Goal: Task Accomplishment & Management: Manage account settings

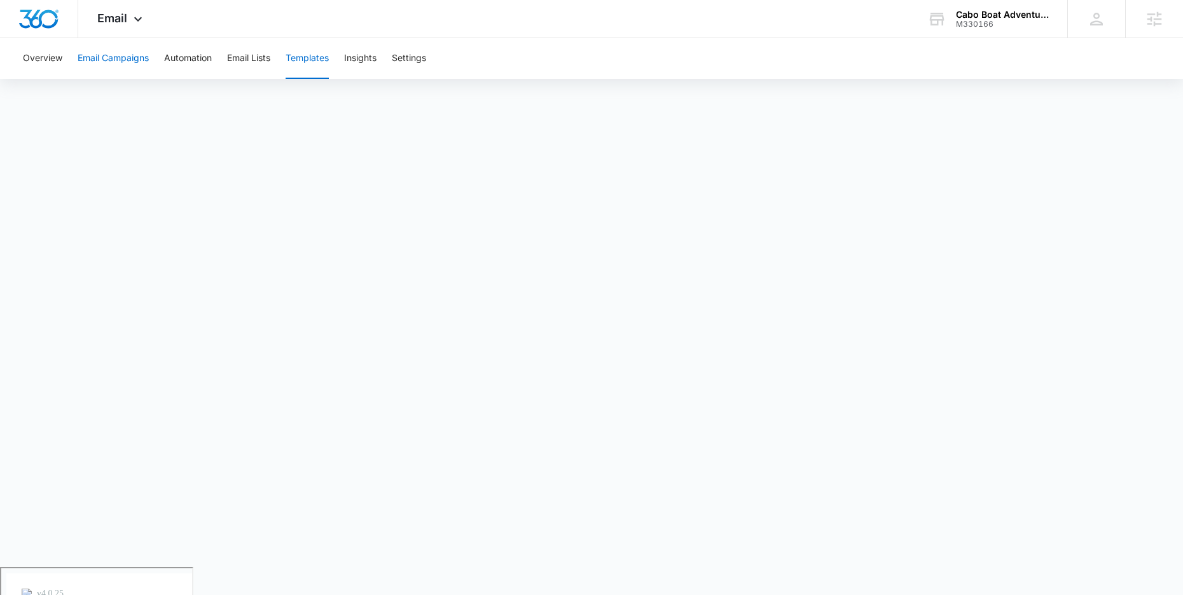
click at [121, 63] on button "Email Campaigns" at bounding box center [113, 58] width 71 height 41
click at [188, 53] on button "Automation" at bounding box center [188, 58] width 48 height 41
click at [131, 59] on button "Email Campaigns" at bounding box center [113, 58] width 71 height 41
click at [42, 61] on button "Overview" at bounding box center [42, 58] width 39 height 41
click at [308, 51] on button "Templates" at bounding box center [307, 58] width 43 height 41
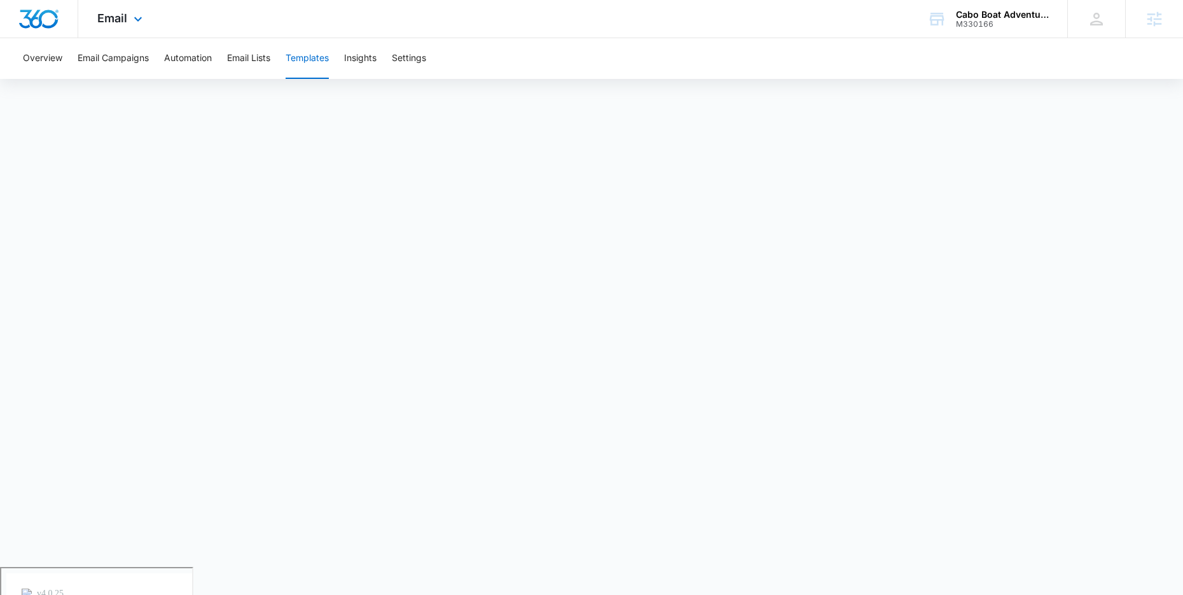
click at [128, 25] on div "Email Apps Reputation Forms CRM Email Social Payments POS Content Ads Intellige…" at bounding box center [121, 19] width 87 height 38
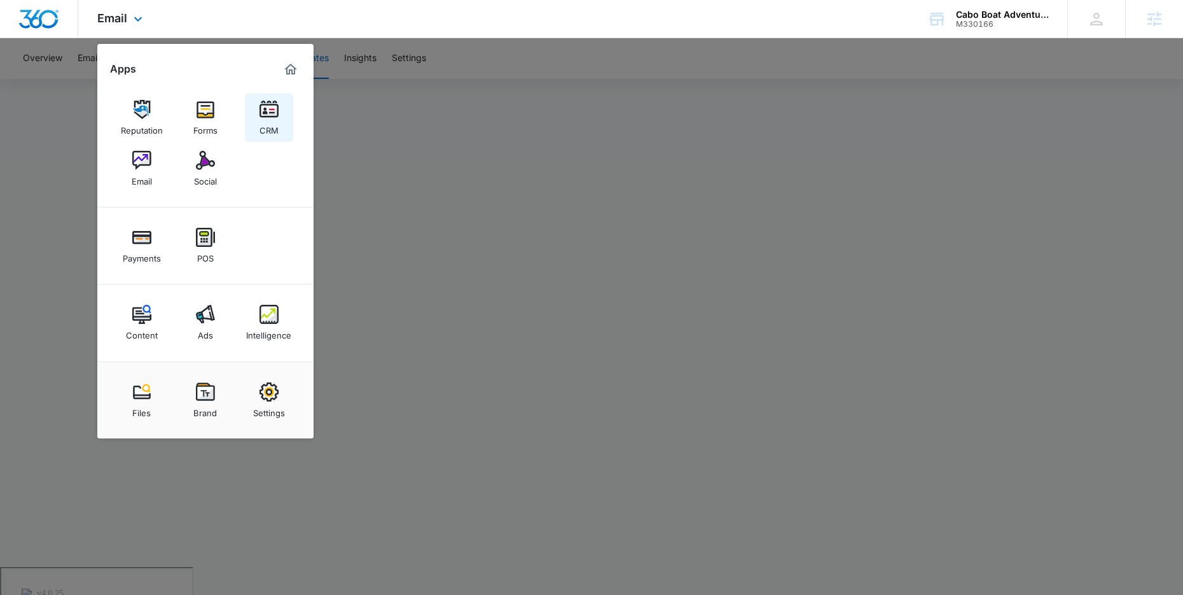
click at [274, 112] on img at bounding box center [269, 109] width 19 height 19
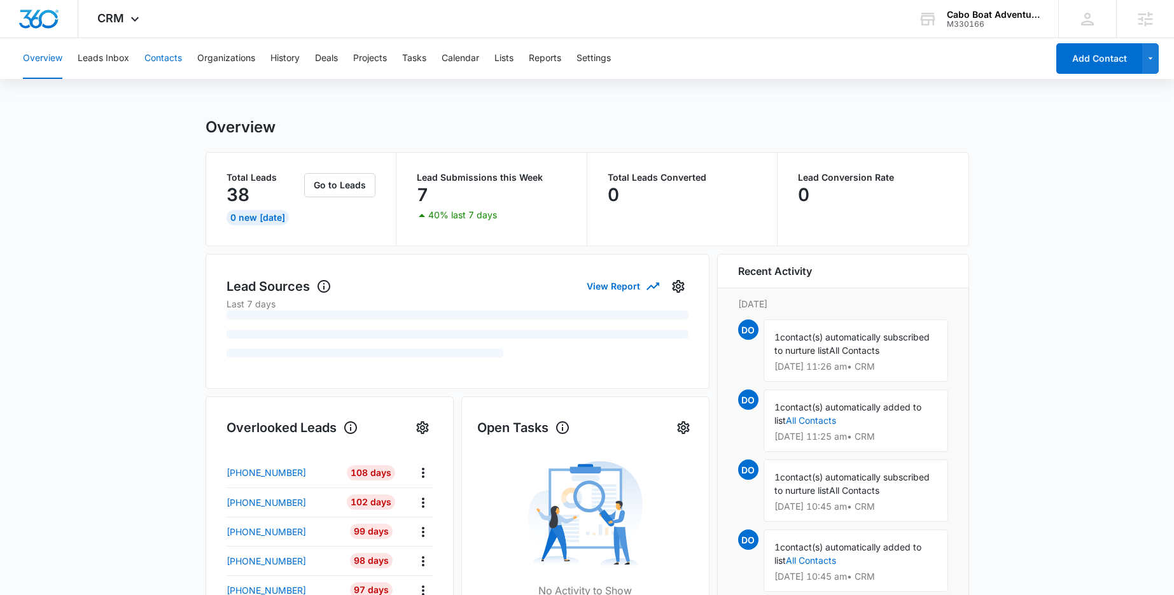
scroll to position [3, 0]
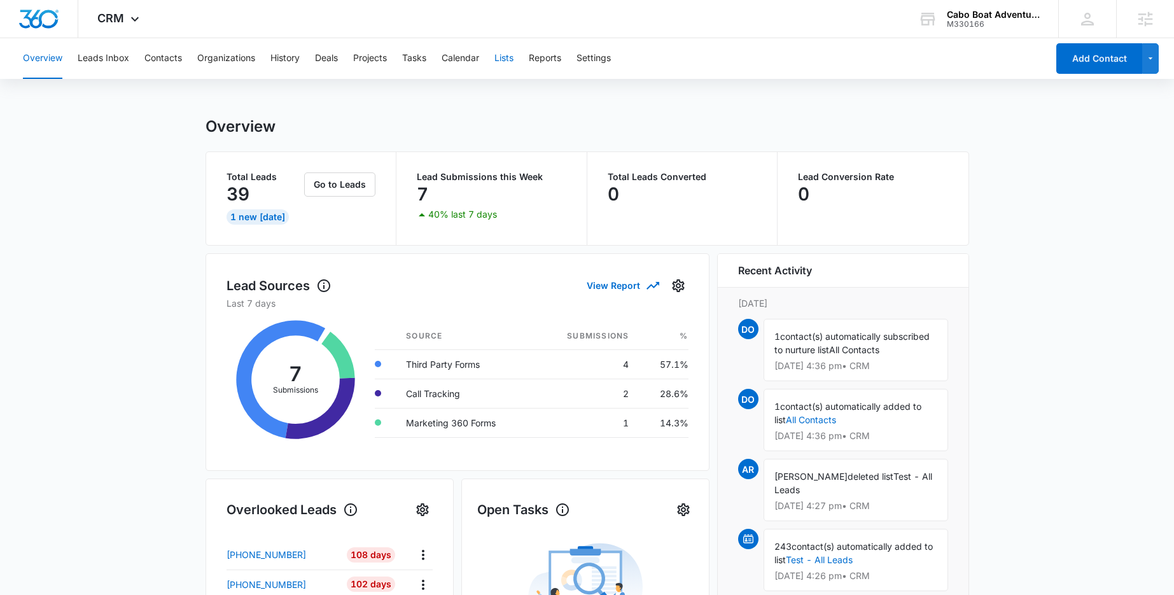
click at [501, 61] on button "Lists" at bounding box center [503, 58] width 19 height 41
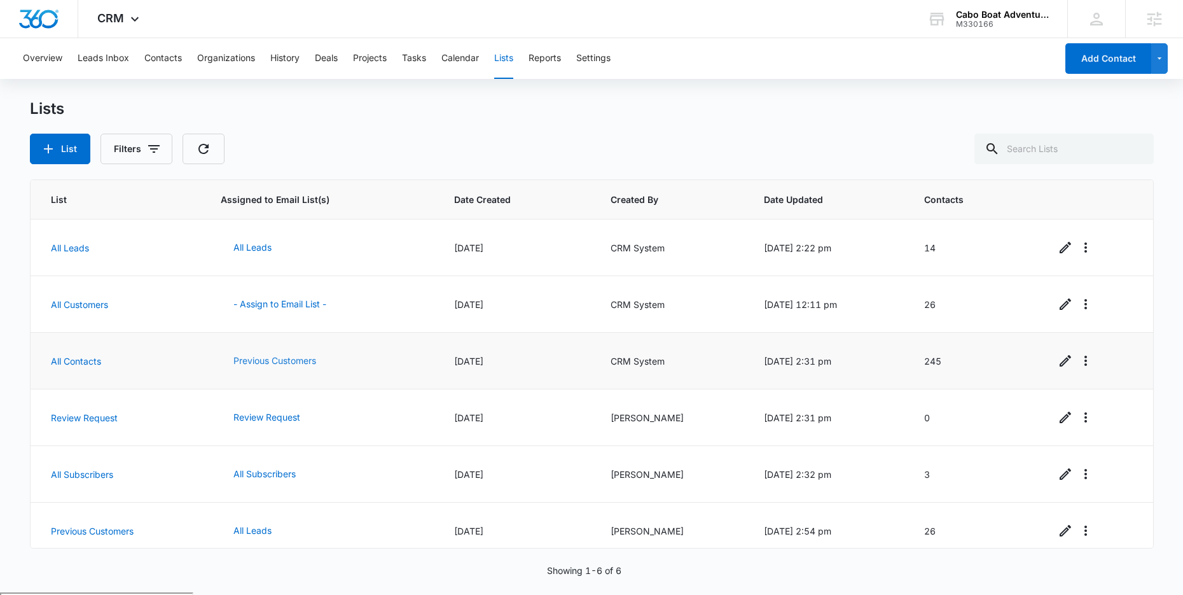
click at [266, 360] on button "Previous Customers" at bounding box center [275, 361] width 108 height 31
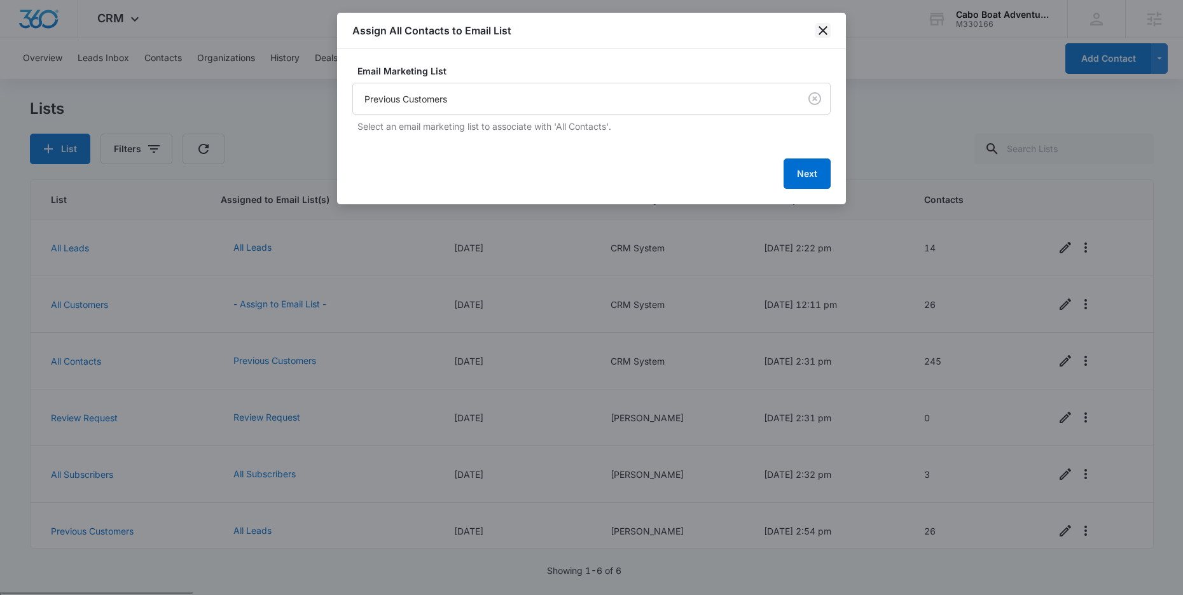
click at [827, 34] on icon "close" at bounding box center [823, 30] width 15 height 15
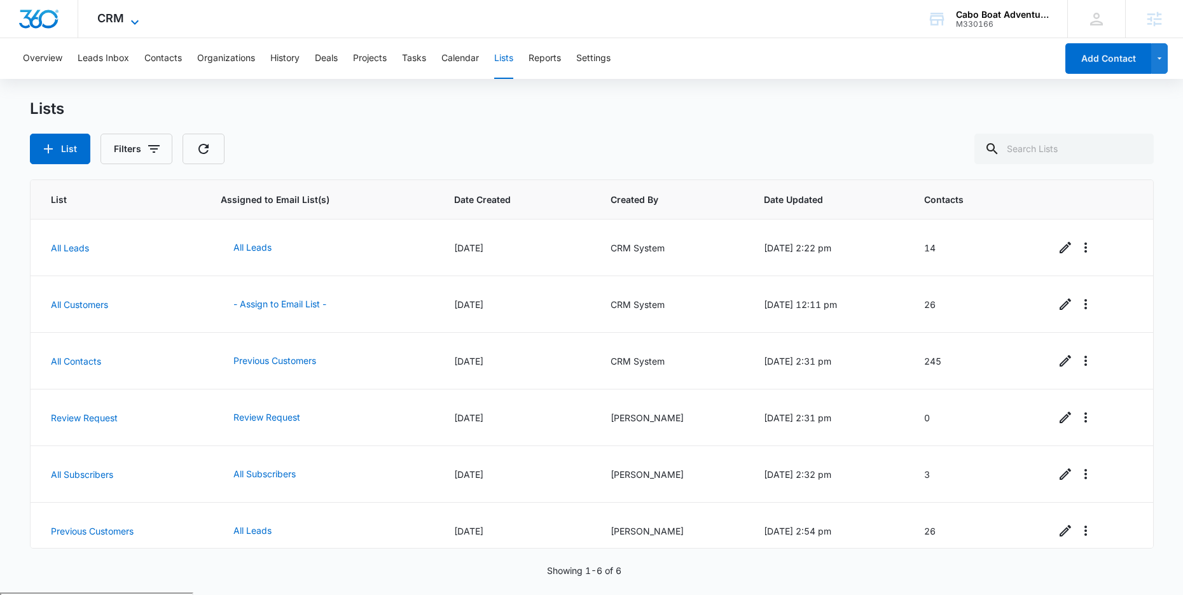
click at [127, 21] on icon at bounding box center [134, 22] width 15 height 15
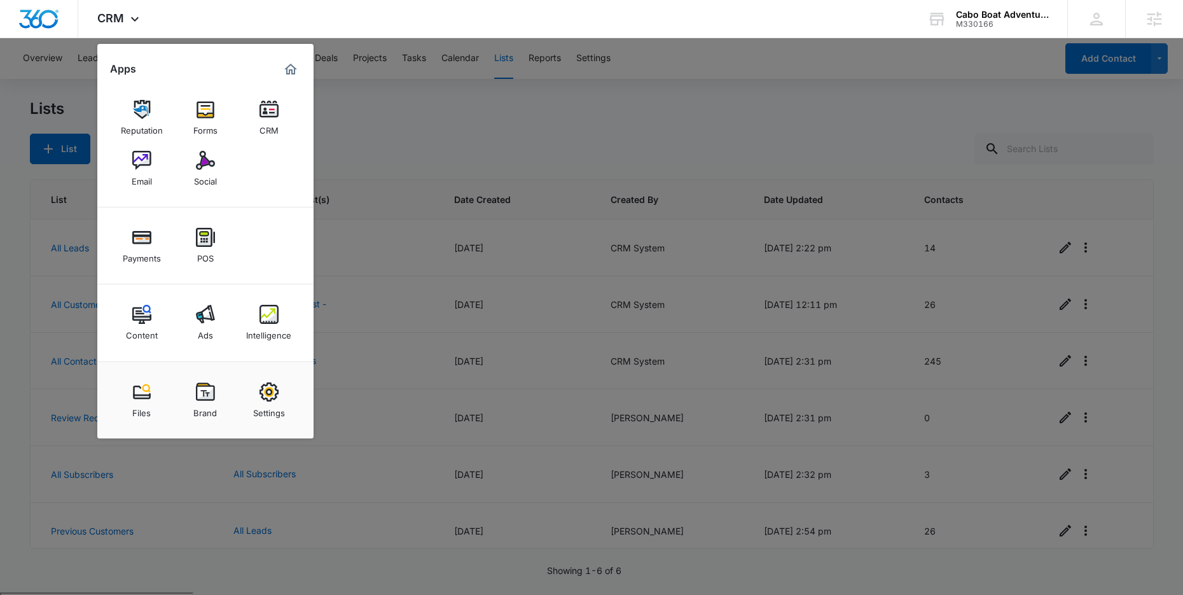
click at [144, 160] on img at bounding box center [141, 160] width 19 height 19
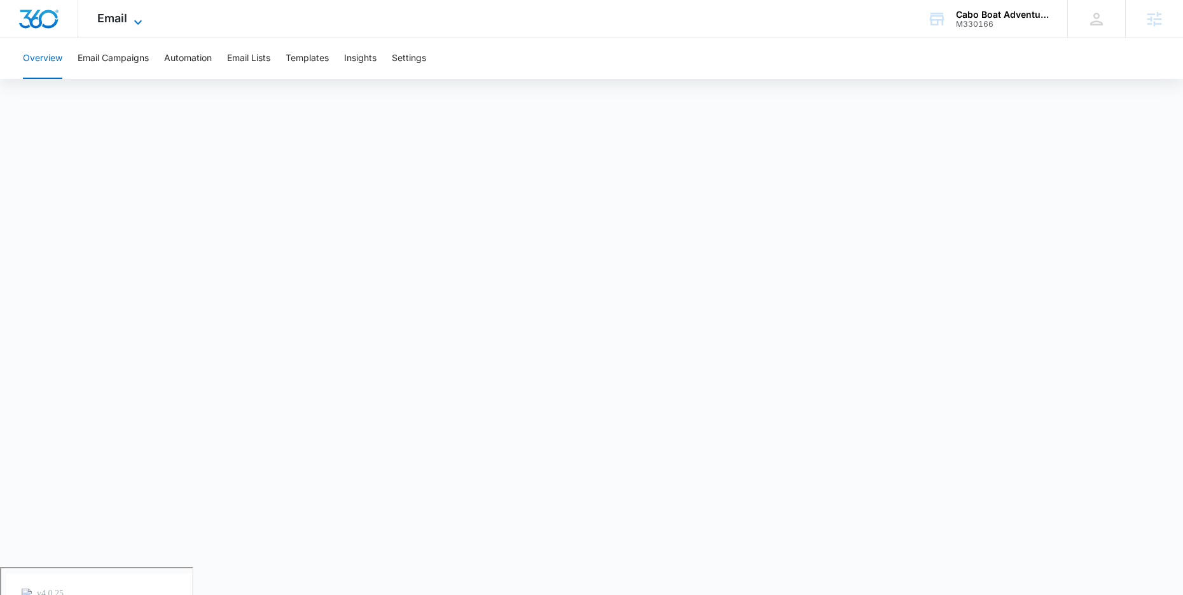
click at [115, 11] on span "Email" at bounding box center [112, 17] width 30 height 13
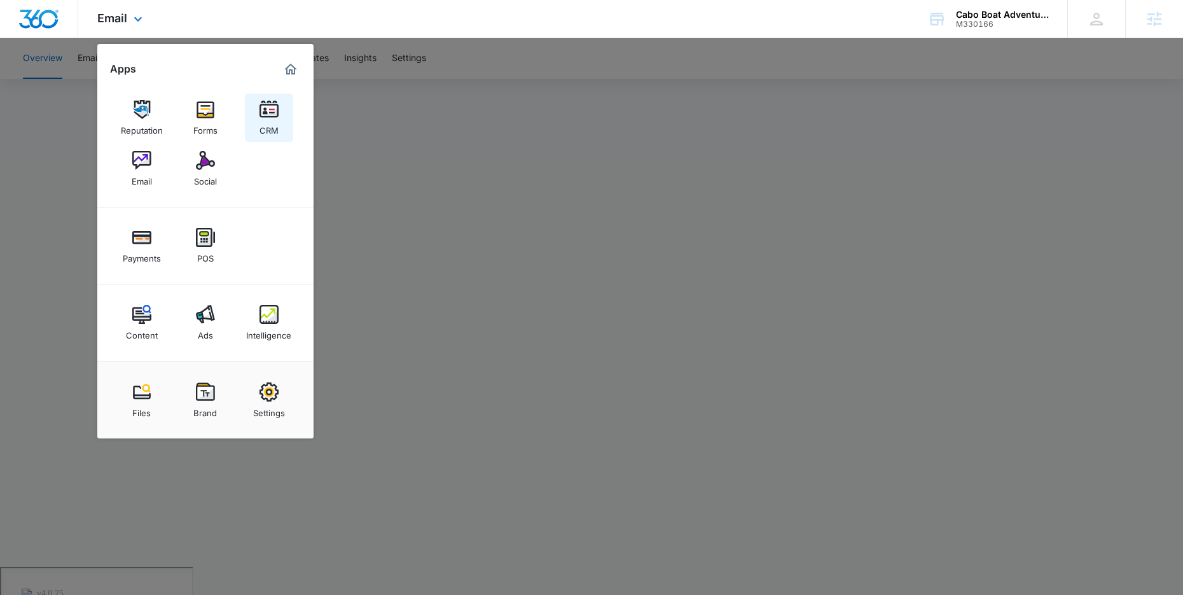
click at [273, 113] on img at bounding box center [269, 109] width 19 height 19
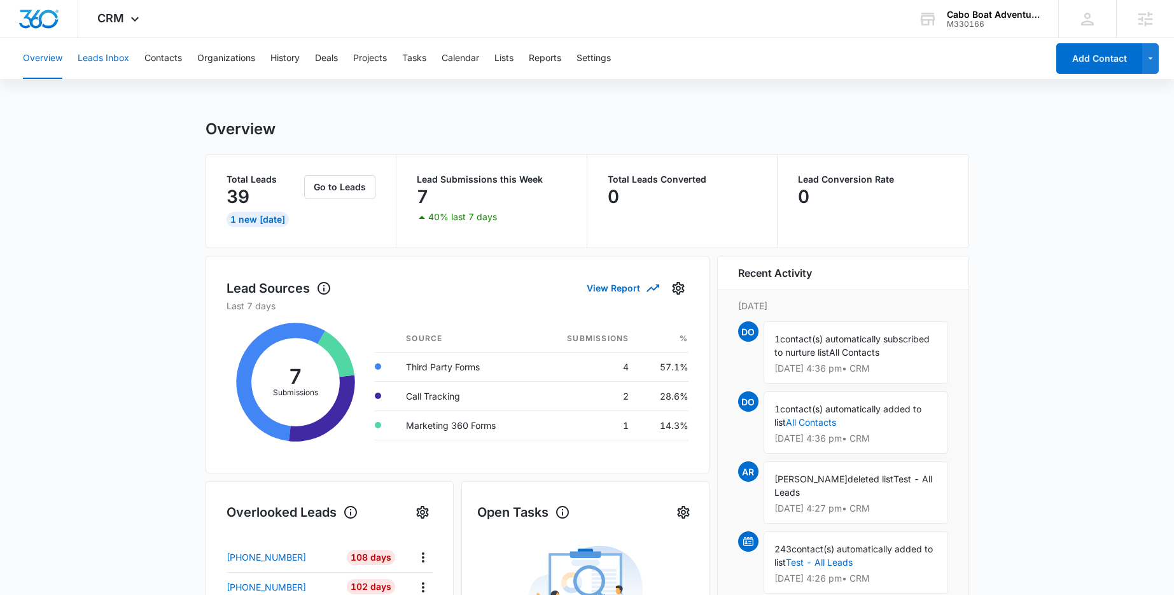
click at [106, 59] on button "Leads Inbox" at bounding box center [104, 58] width 52 height 41
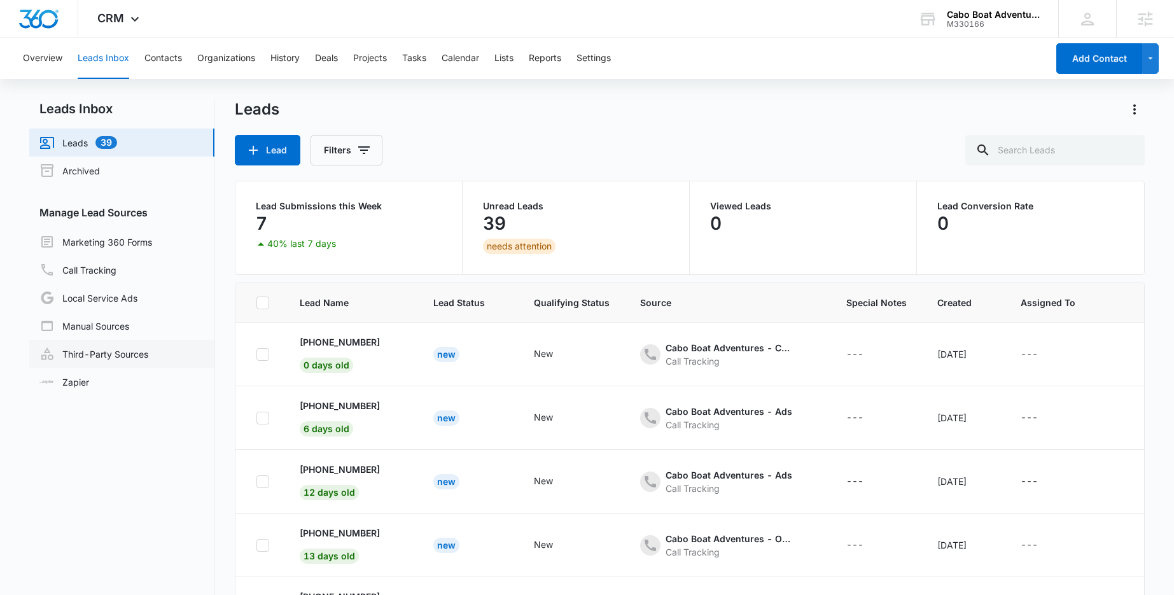
click at [106, 354] on link "Third-Party Sources" at bounding box center [93, 353] width 109 height 15
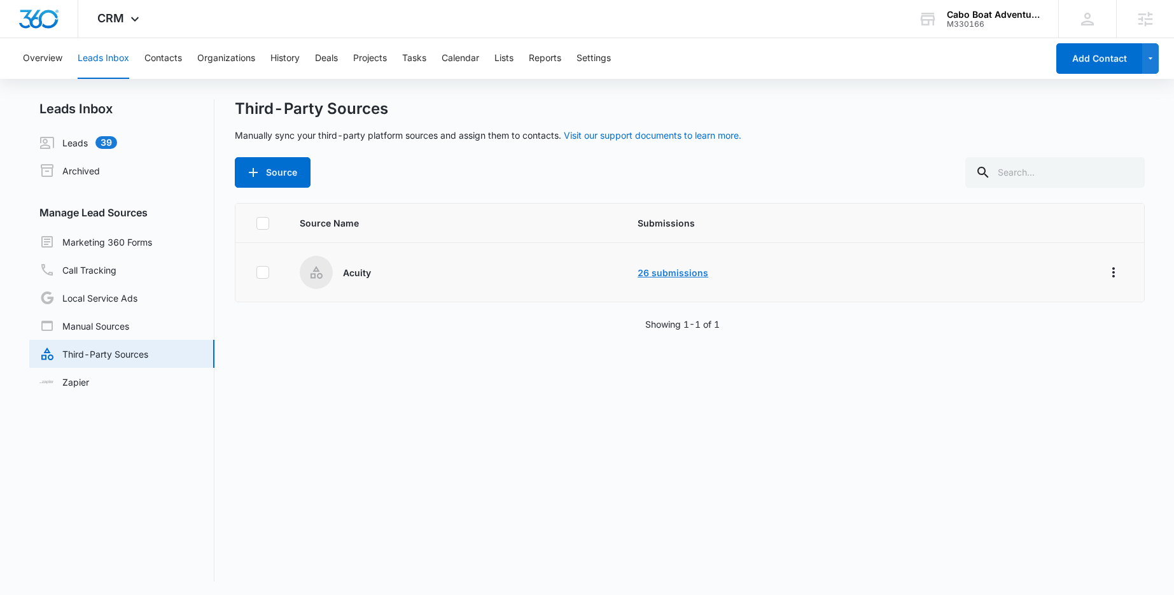
click at [666, 274] on link "26 submissions" at bounding box center [673, 272] width 71 height 11
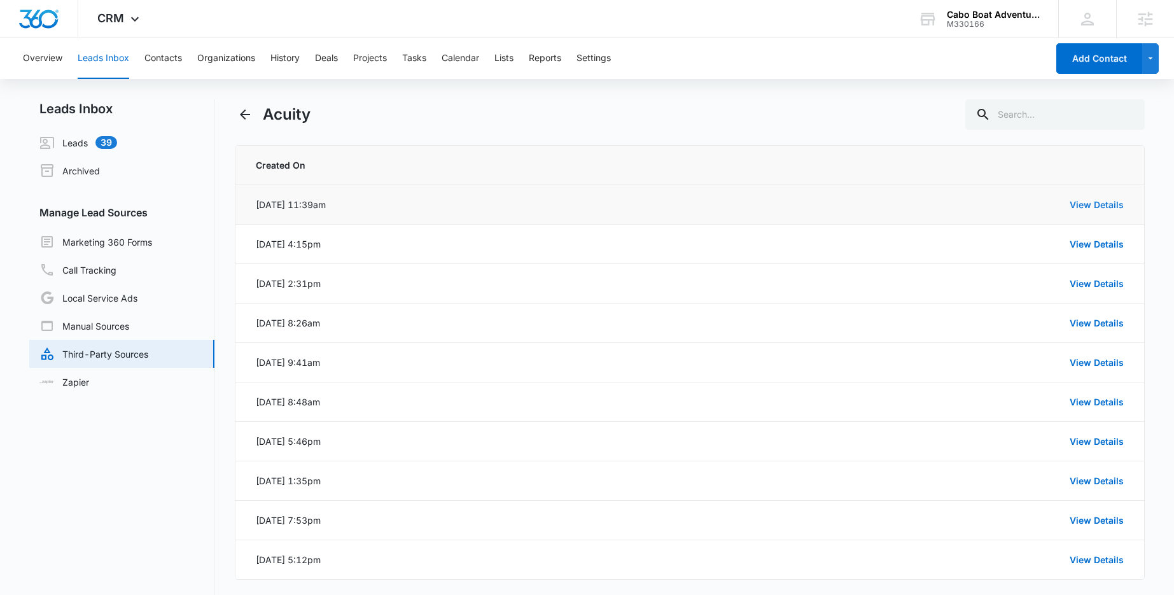
click at [1092, 206] on link "View Details" at bounding box center [1097, 204] width 54 height 11
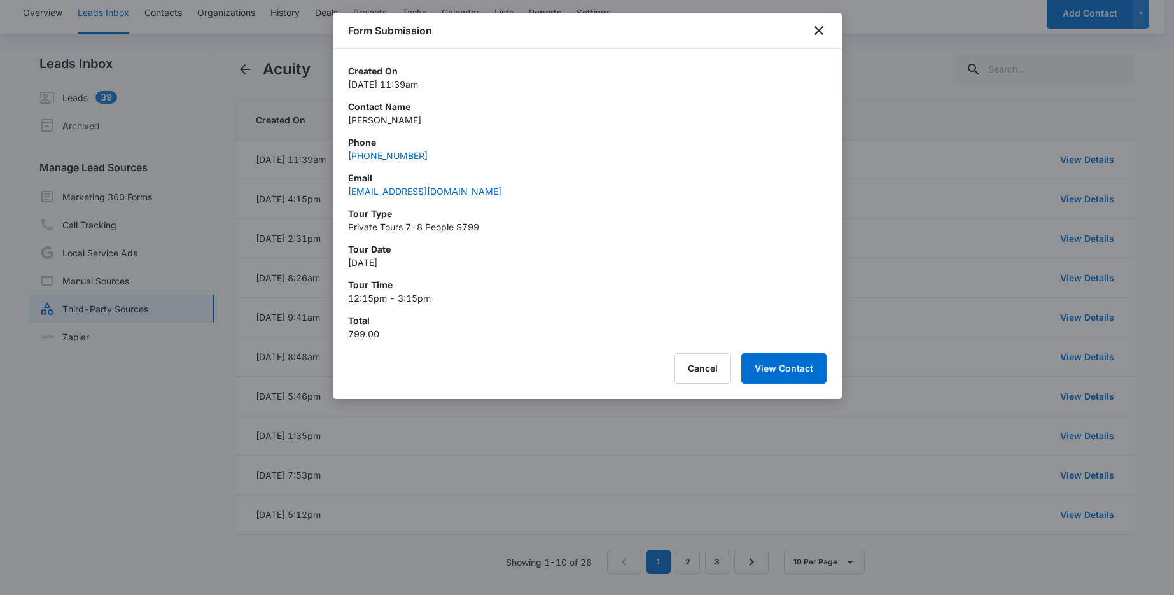
scroll to position [45, 0]
drag, startPoint x: 350, startPoint y: 262, endPoint x: 442, endPoint y: 293, distance: 97.2
click at [441, 294] on div "Created On Oct 8, 2025 at 11:39am Contact Name Laura Balsor Phone (604) 808-461…" at bounding box center [587, 202] width 478 height 276
click at [489, 271] on div "Created On Oct 8, 2025 at 11:39am Contact Name Laura Balsor Phone (604) 808-461…" at bounding box center [587, 202] width 478 height 276
click at [820, 31] on icon "close" at bounding box center [818, 30] width 9 height 9
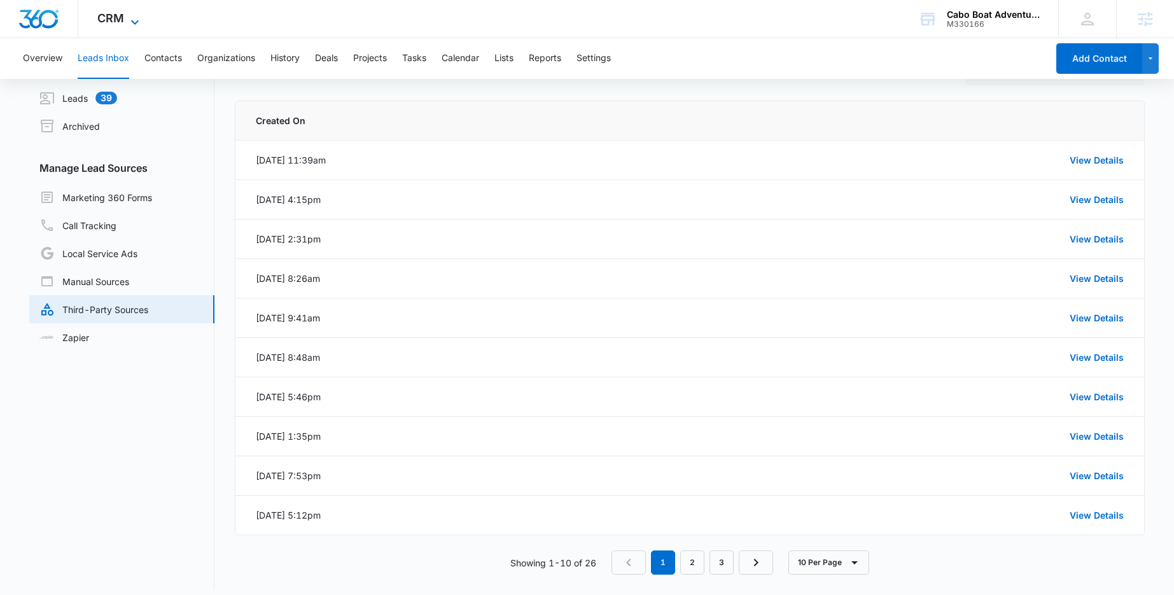
click at [136, 22] on icon at bounding box center [135, 22] width 8 height 4
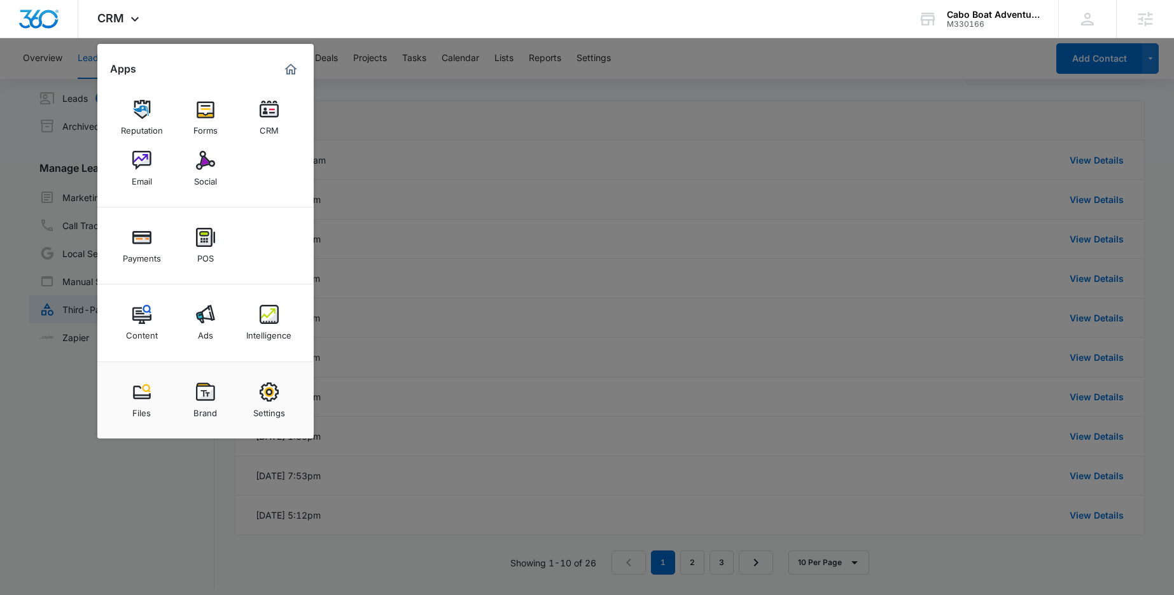
click at [463, 87] on div at bounding box center [587, 297] width 1174 height 595
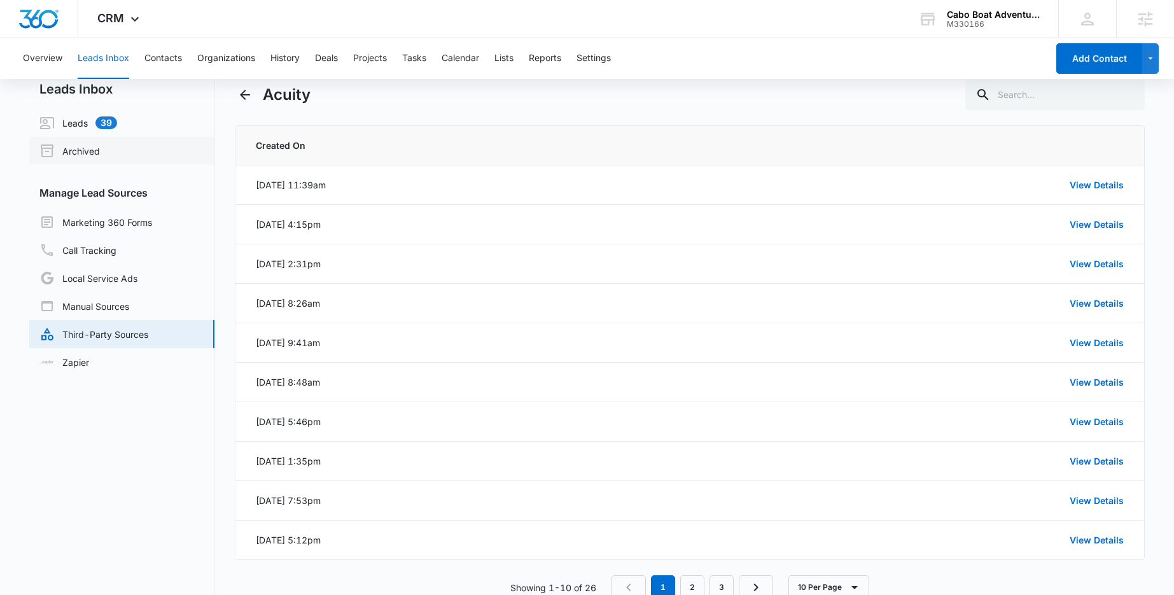
scroll to position [0, 0]
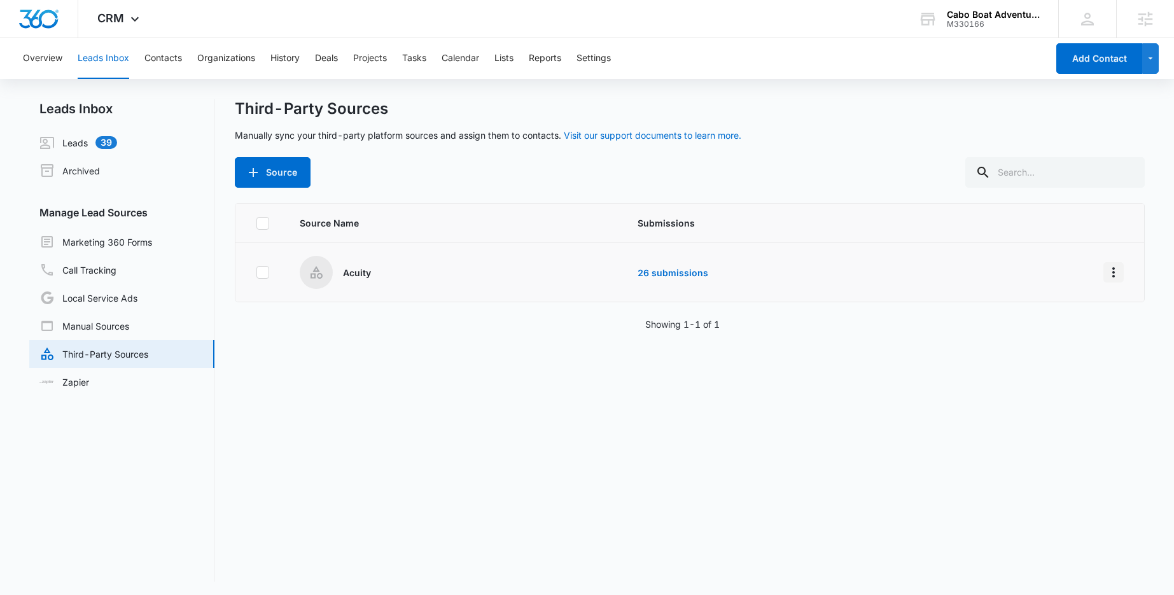
click at [1106, 270] on icon "Overflow Menu" at bounding box center [1113, 272] width 15 height 15
click at [1026, 325] on div "Edit" at bounding box center [1047, 327] width 72 height 9
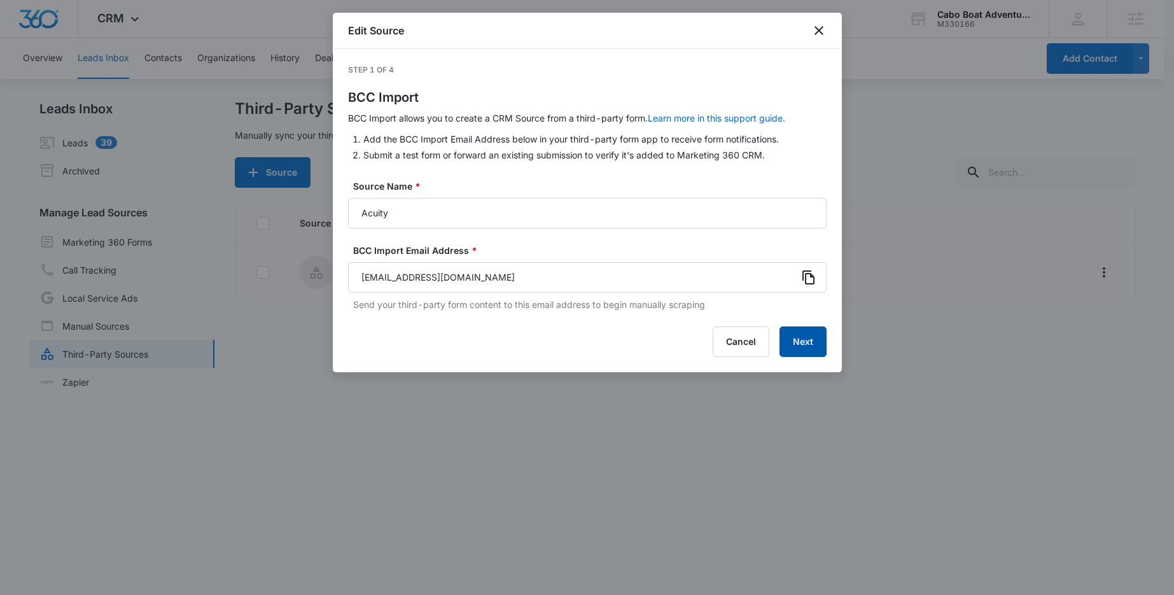
click at [806, 340] on button "Next" at bounding box center [802, 341] width 47 height 31
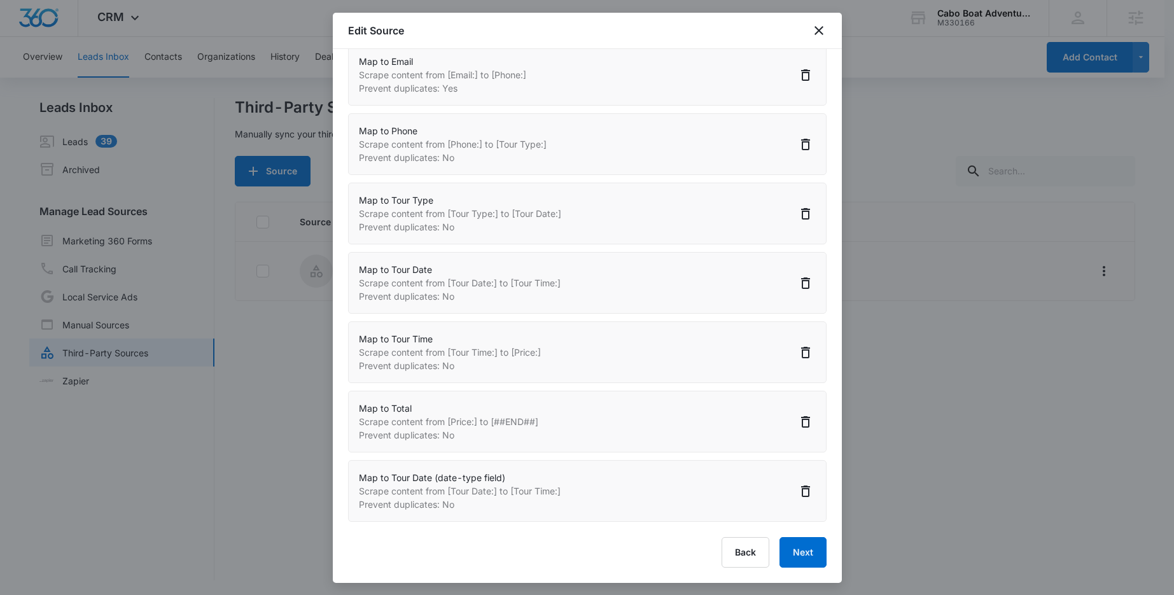
scroll to position [2, 0]
click at [729, 555] on button "Back" at bounding box center [746, 552] width 48 height 31
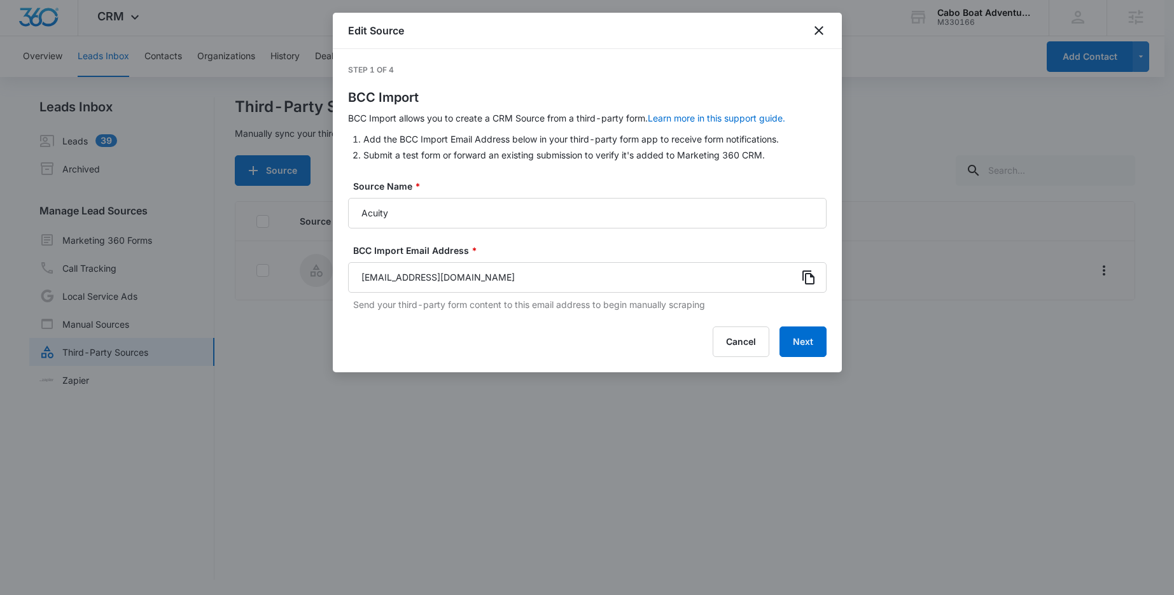
scroll to position [0, 0]
click at [822, 29] on icon "close" at bounding box center [818, 30] width 15 height 15
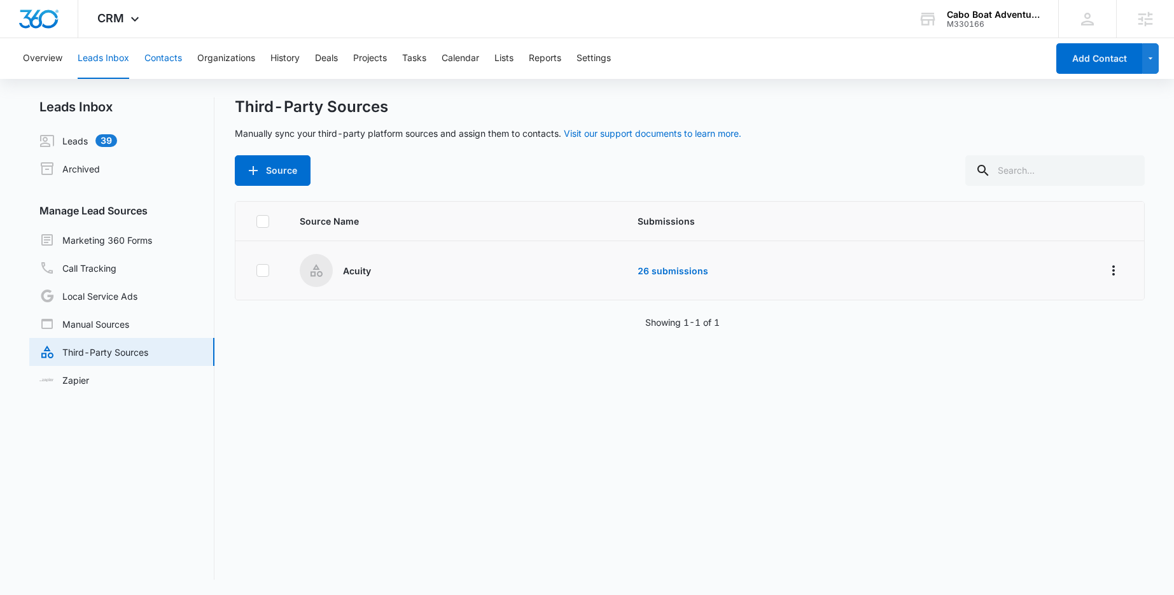
click at [174, 53] on button "Contacts" at bounding box center [163, 58] width 38 height 41
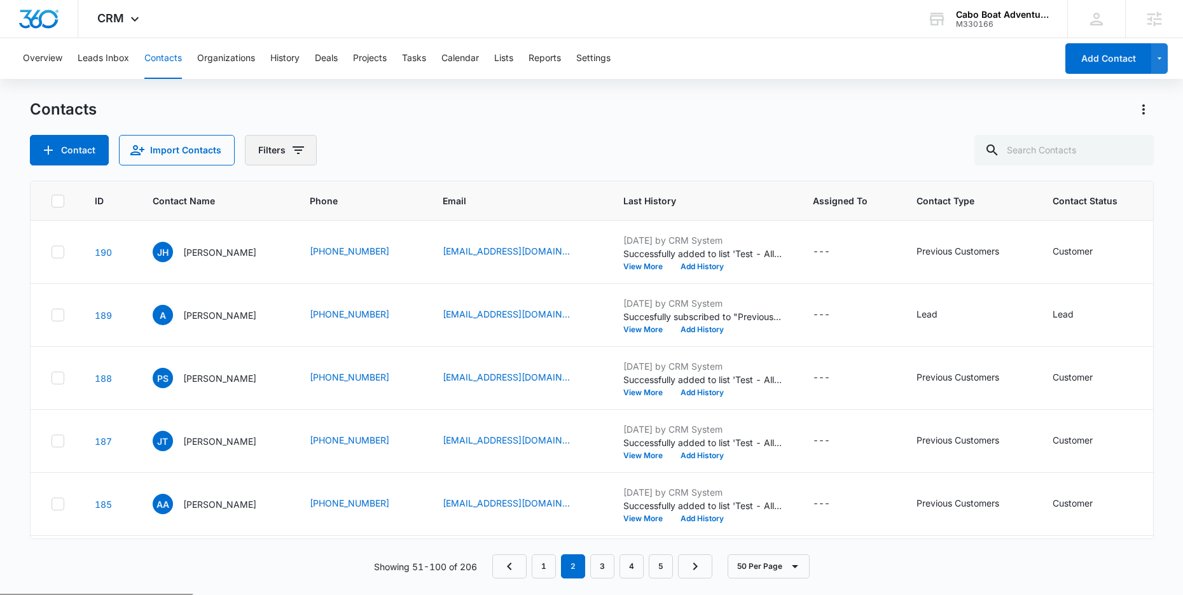
click at [291, 152] on icon "Filters" at bounding box center [298, 150] width 15 height 15
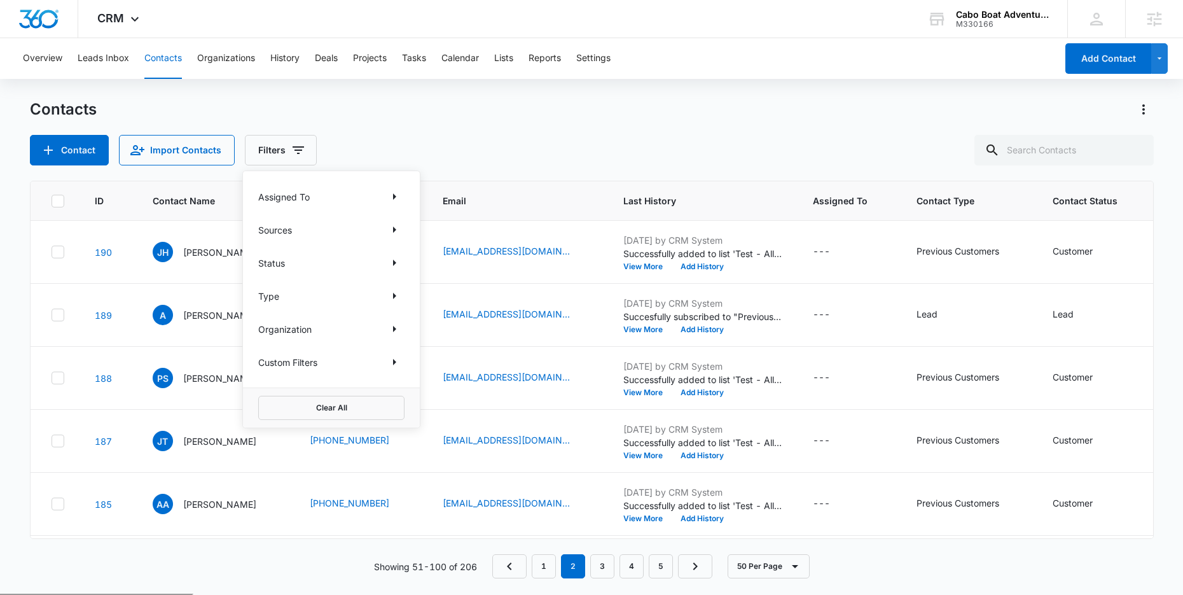
click at [299, 229] on div "Sources" at bounding box center [331, 230] width 146 height 20
click at [398, 227] on icon "Show Sources filters" at bounding box center [394, 229] width 15 height 15
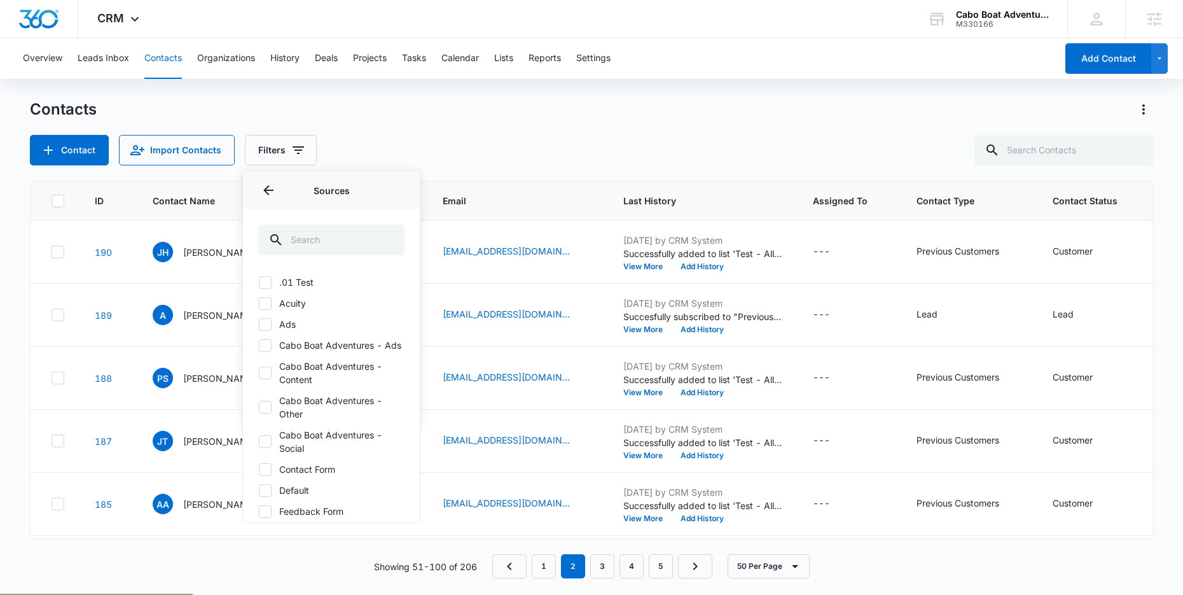
click at [265, 305] on icon at bounding box center [265, 303] width 11 height 11
click at [259, 304] on input "Acuity" at bounding box center [258, 303] width 1 height 1
checkbox input "true"
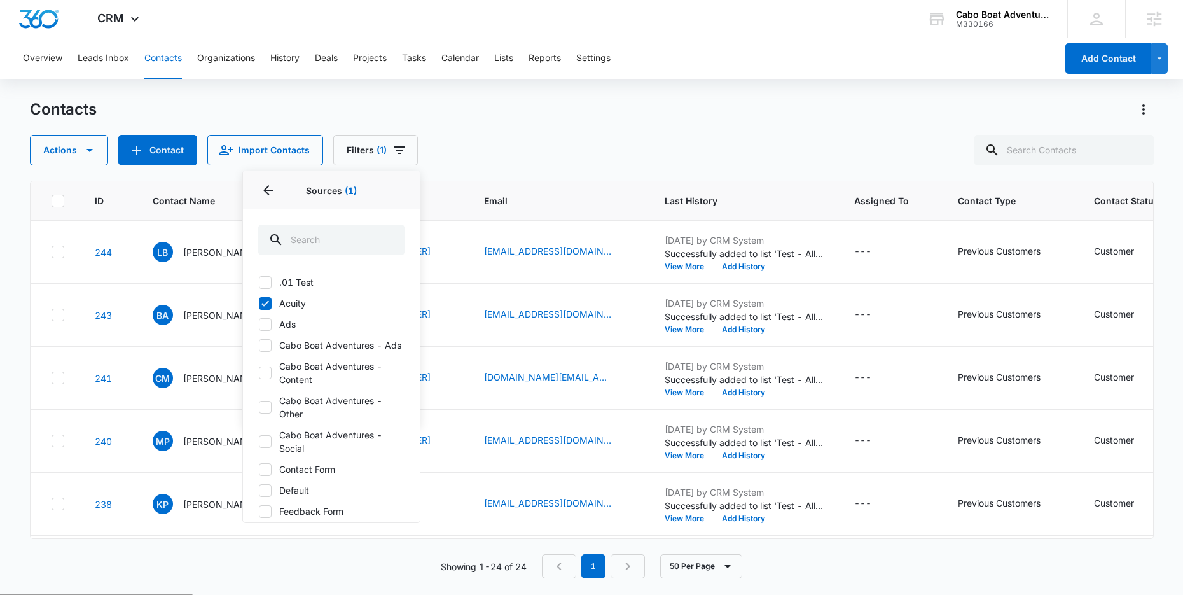
click at [691, 132] on div "Contacts Actions Contact Import Contacts Filters (1) Assigned To Sources 1 Sour…" at bounding box center [592, 132] width 1124 height 66
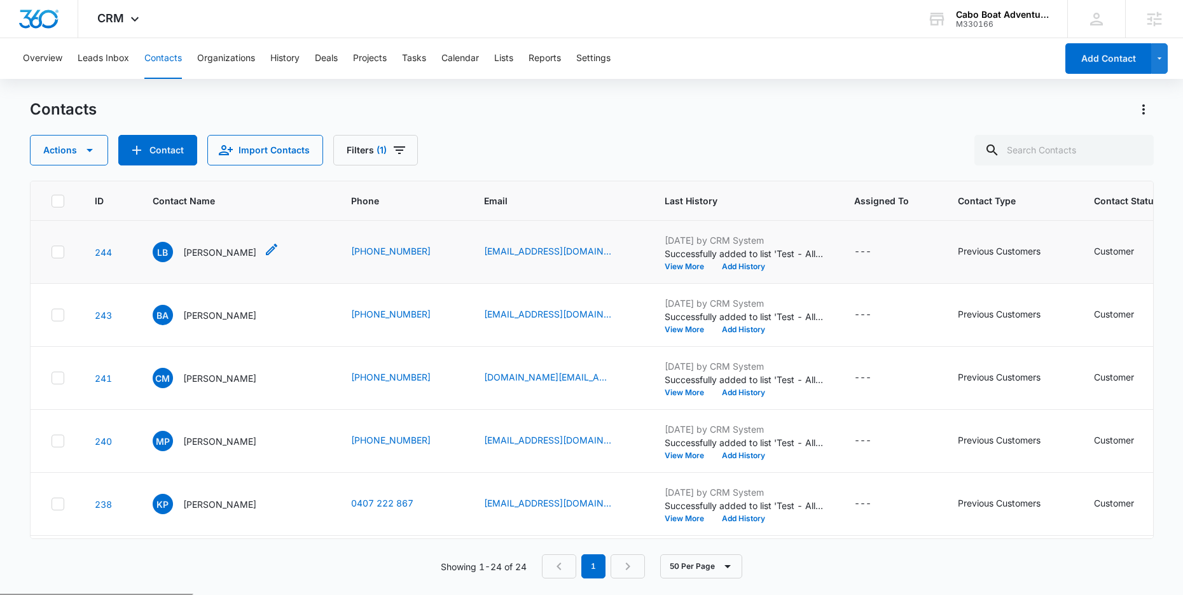
click at [208, 253] on p "Laura Balsor" at bounding box center [219, 252] width 73 height 13
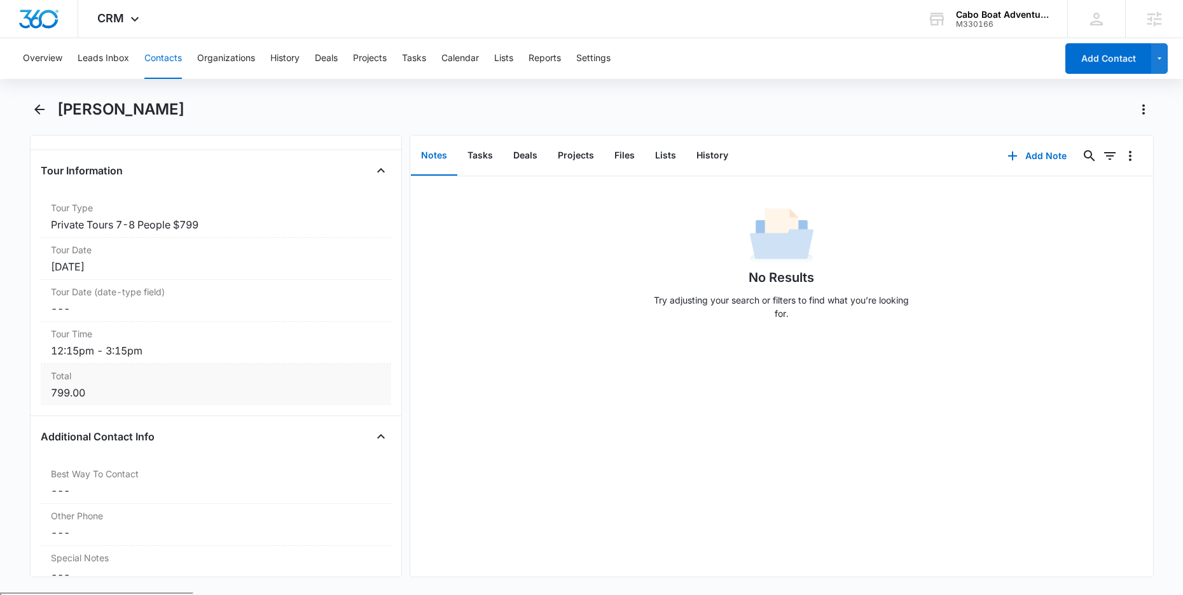
scroll to position [922, 0]
click at [100, 312] on dd "Cancel Save Changes ---" at bounding box center [216, 310] width 330 height 15
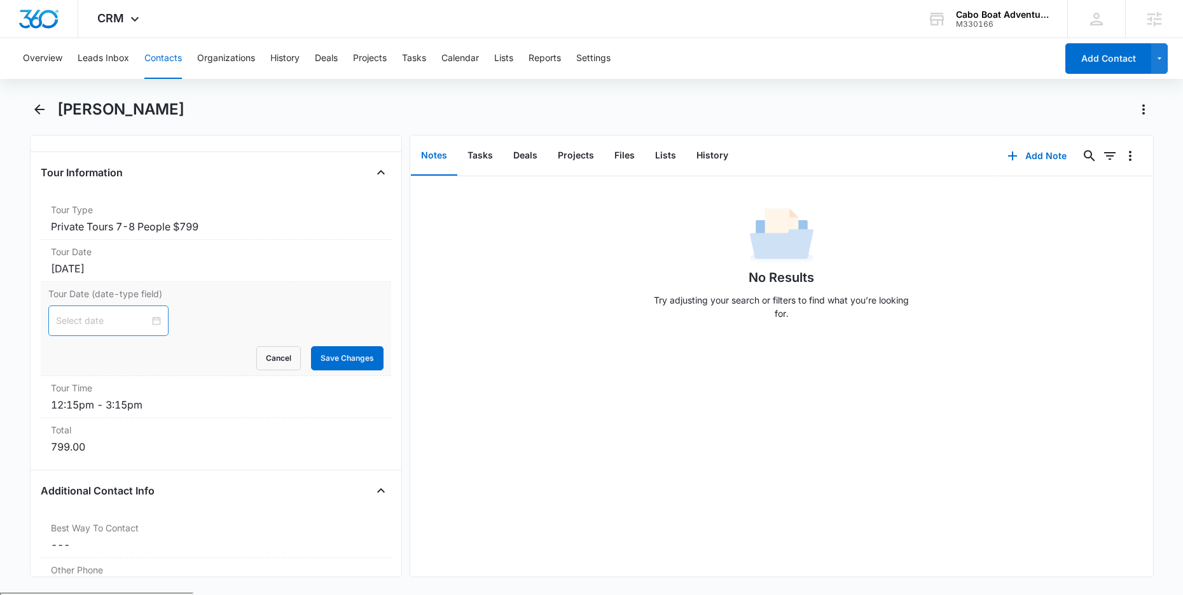
click at [134, 319] on div at bounding box center [108, 321] width 105 height 14
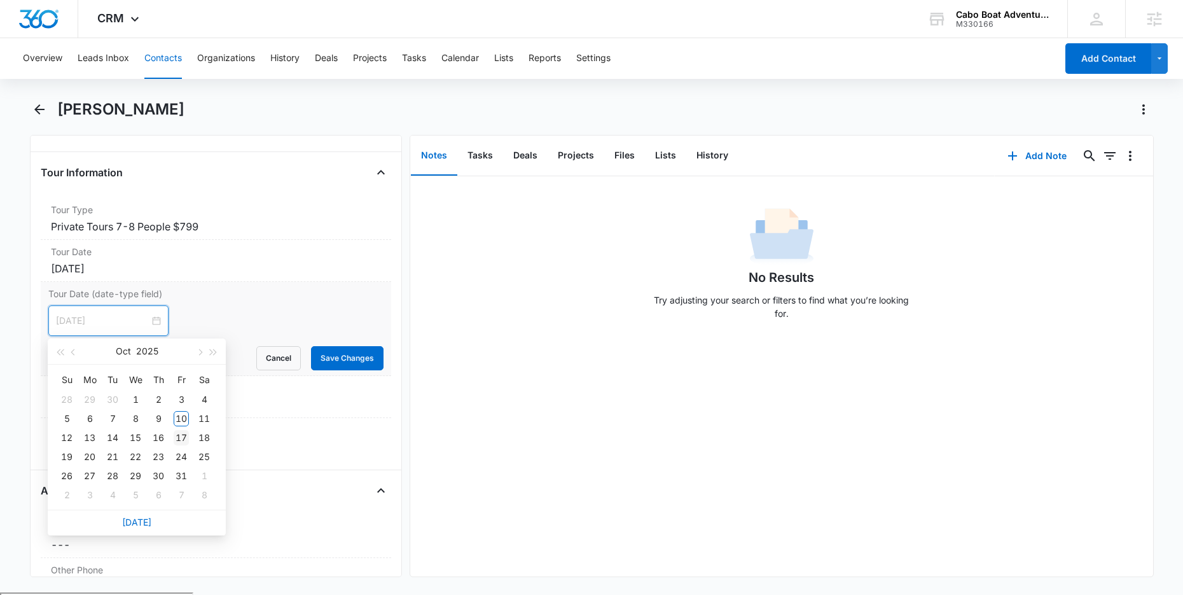
type input "Oct 17, 2025"
click at [181, 438] on div "17" at bounding box center [181, 437] width 15 height 15
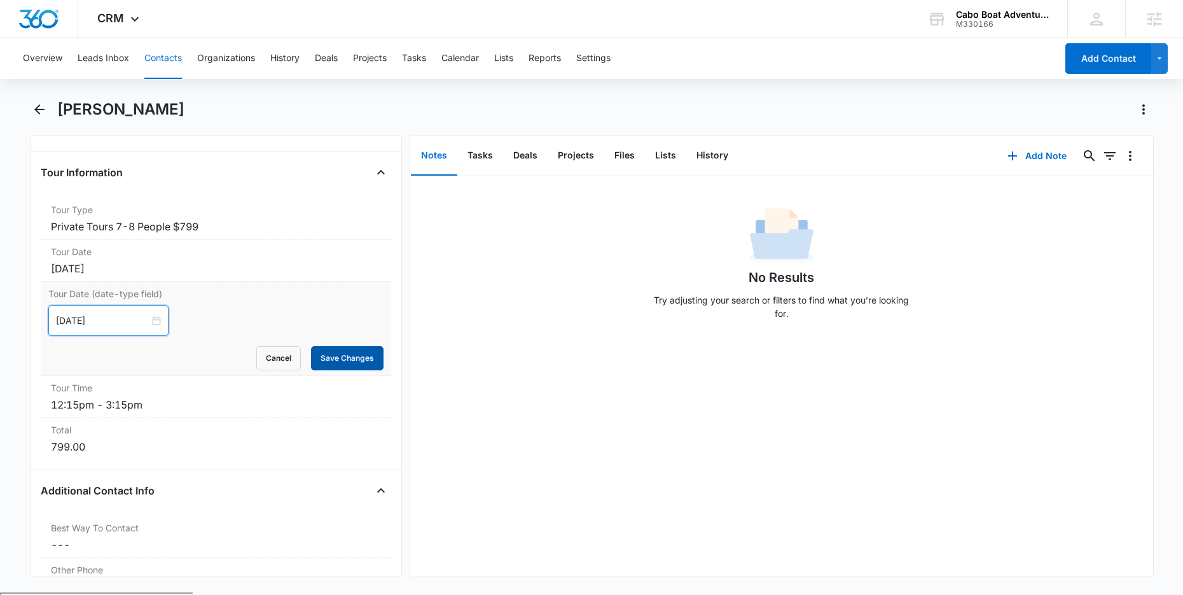
click at [335, 361] on button "Save Changes" at bounding box center [347, 358] width 73 height 24
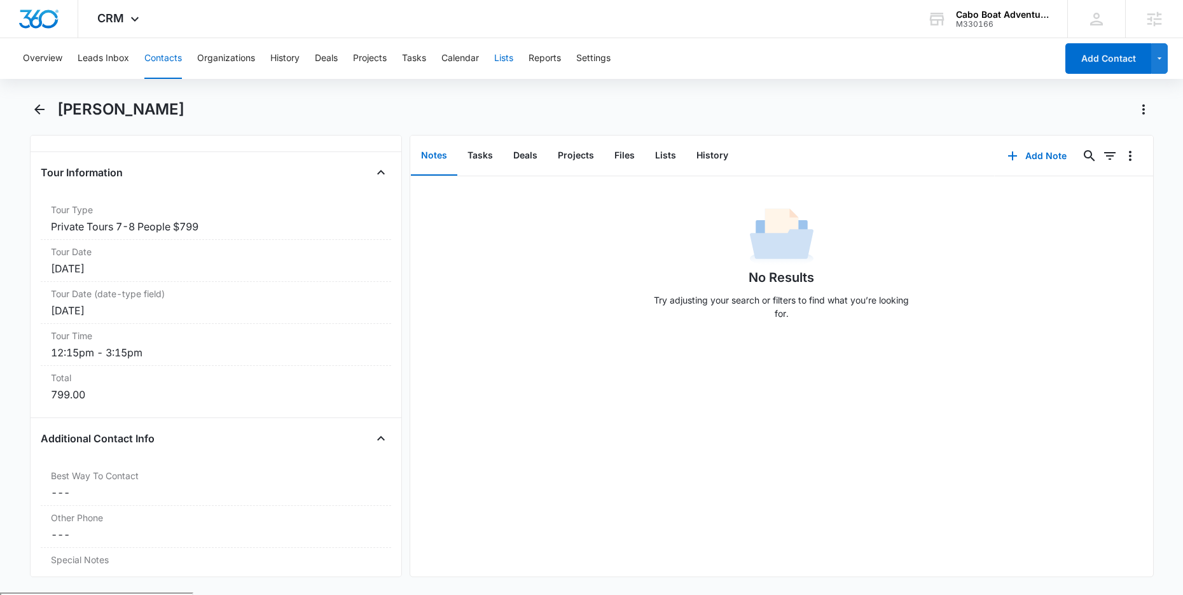
click at [505, 55] on button "Lists" at bounding box center [503, 58] width 19 height 41
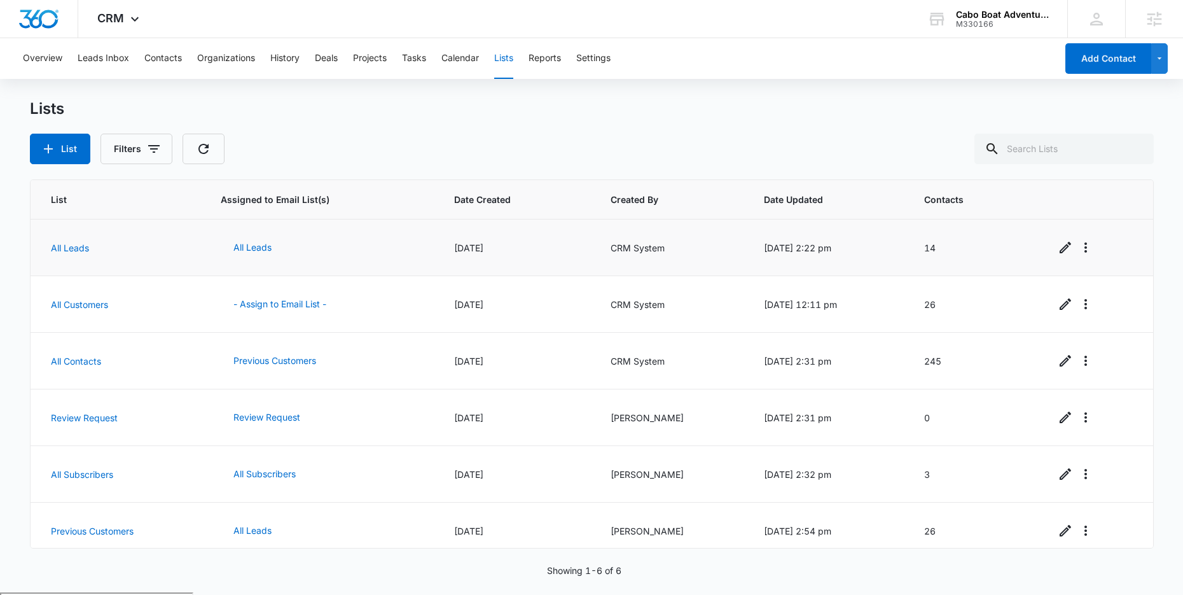
scroll to position [11, 0]
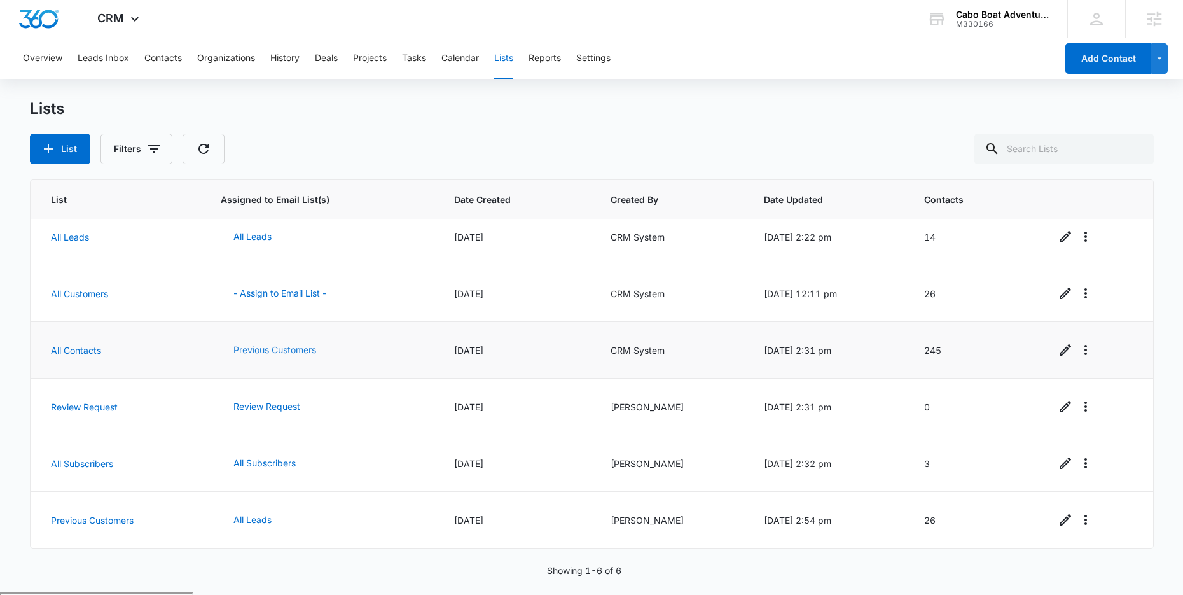
click at [257, 350] on button "Previous Customers" at bounding box center [275, 350] width 108 height 31
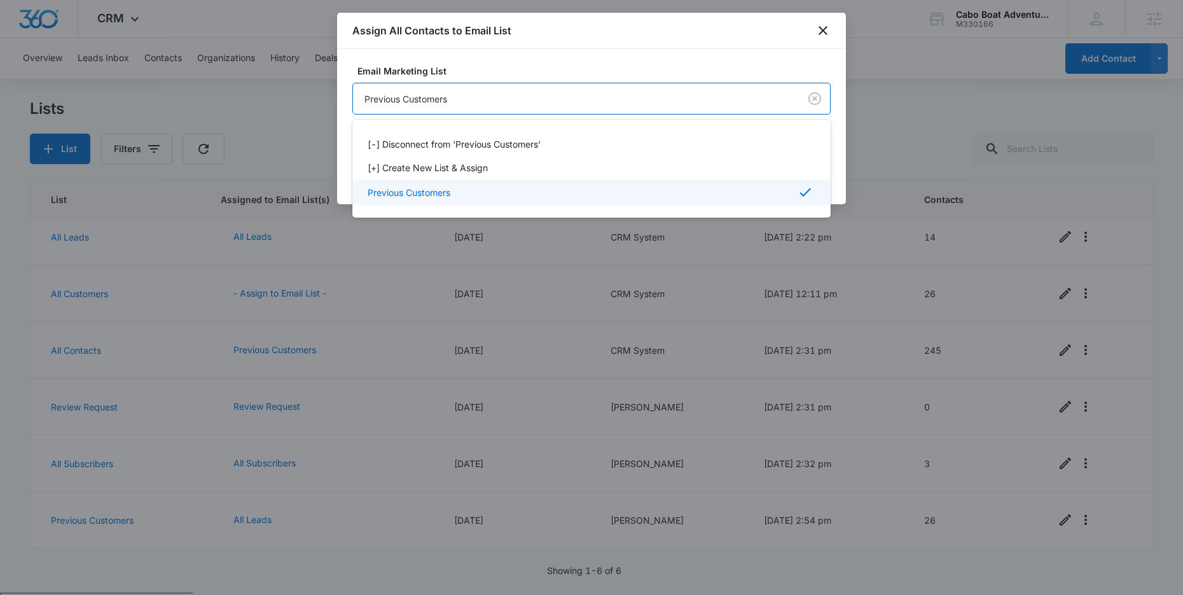
click at [401, 100] on body "CRM Apps Reputation Forms CRM Email Social Payments POS Content Ads Intelligenc…" at bounding box center [591, 297] width 1183 height 595
click at [707, 62] on div at bounding box center [591, 297] width 1183 height 595
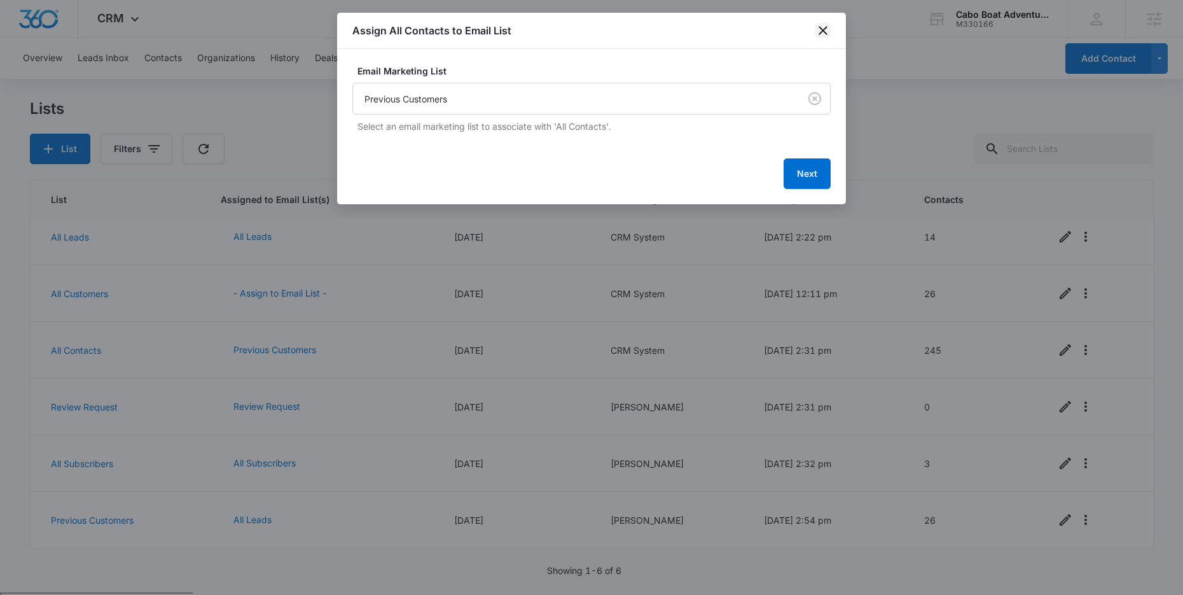
click at [825, 27] on icon "close" at bounding box center [823, 30] width 9 height 9
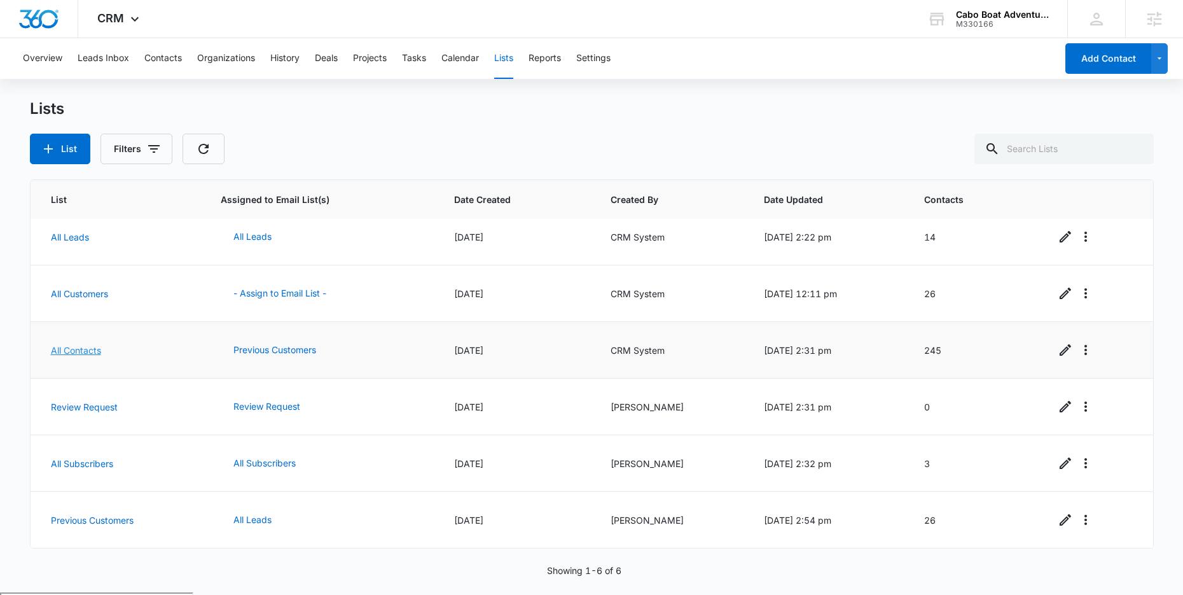
click at [83, 351] on link "All Contacts" at bounding box center [76, 350] width 50 height 11
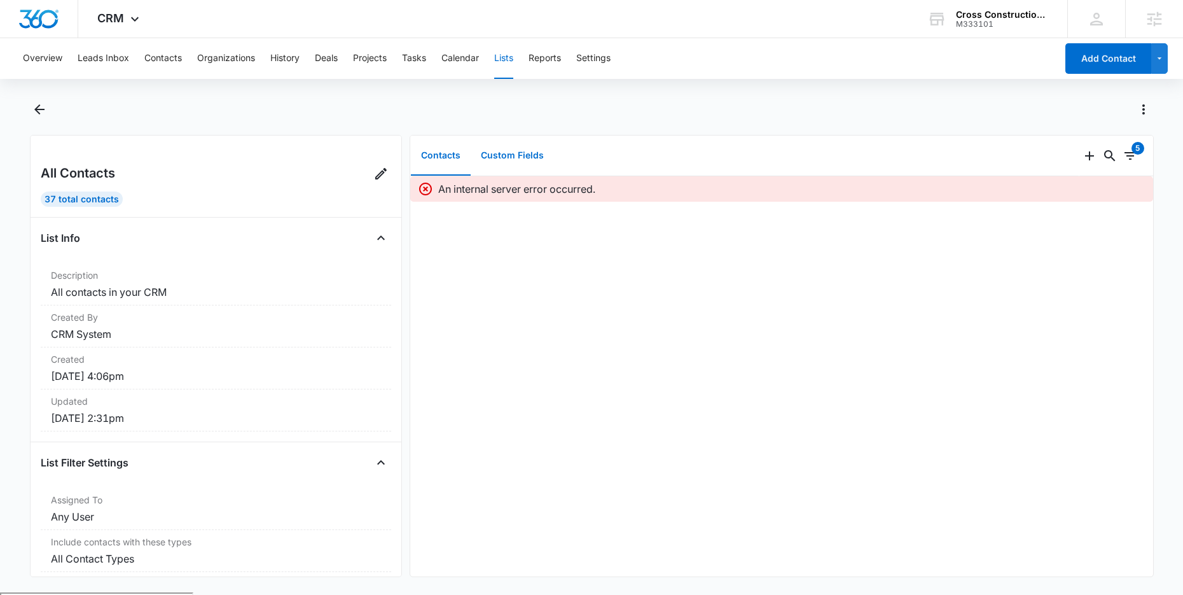
click at [501, 151] on button "Custom Fields" at bounding box center [512, 155] width 83 height 39
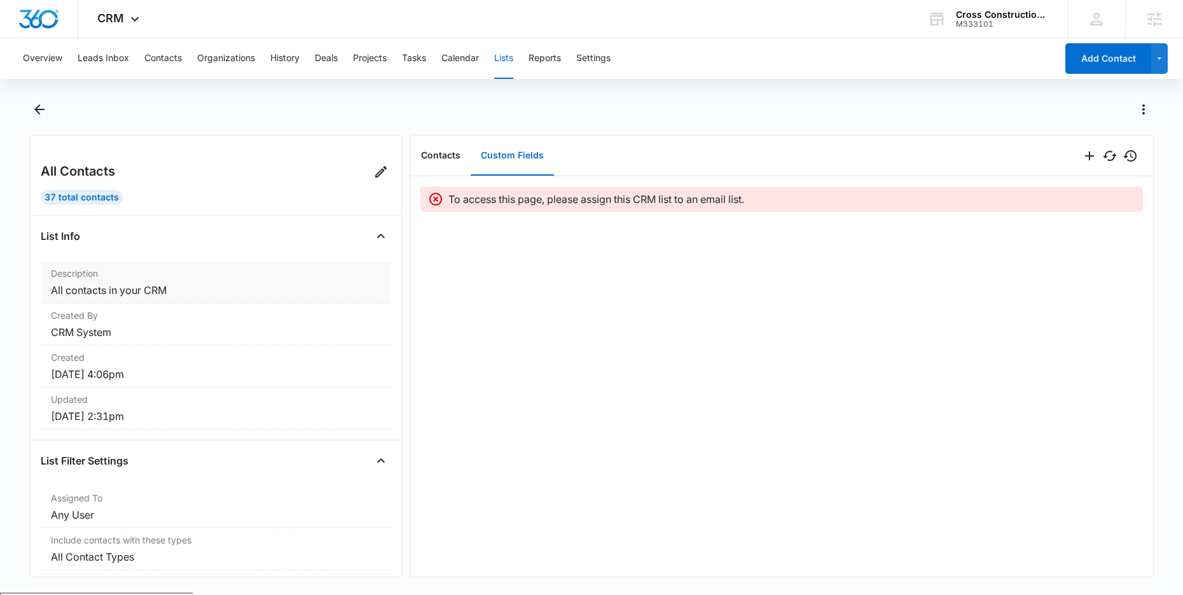
scroll to position [3, 0]
click at [1082, 154] on icon "Add" at bounding box center [1089, 155] width 15 height 15
click at [1008, 209] on div "Add Multiple Fields" at bounding box center [1029, 210] width 80 height 9
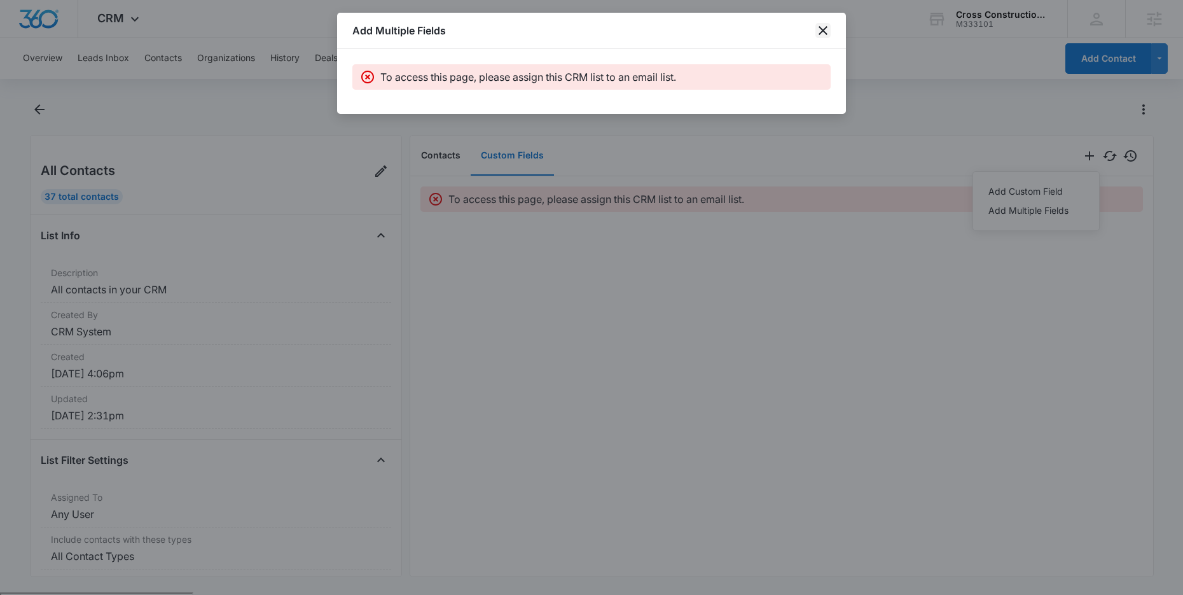
click at [820, 31] on icon "close" at bounding box center [823, 30] width 15 height 15
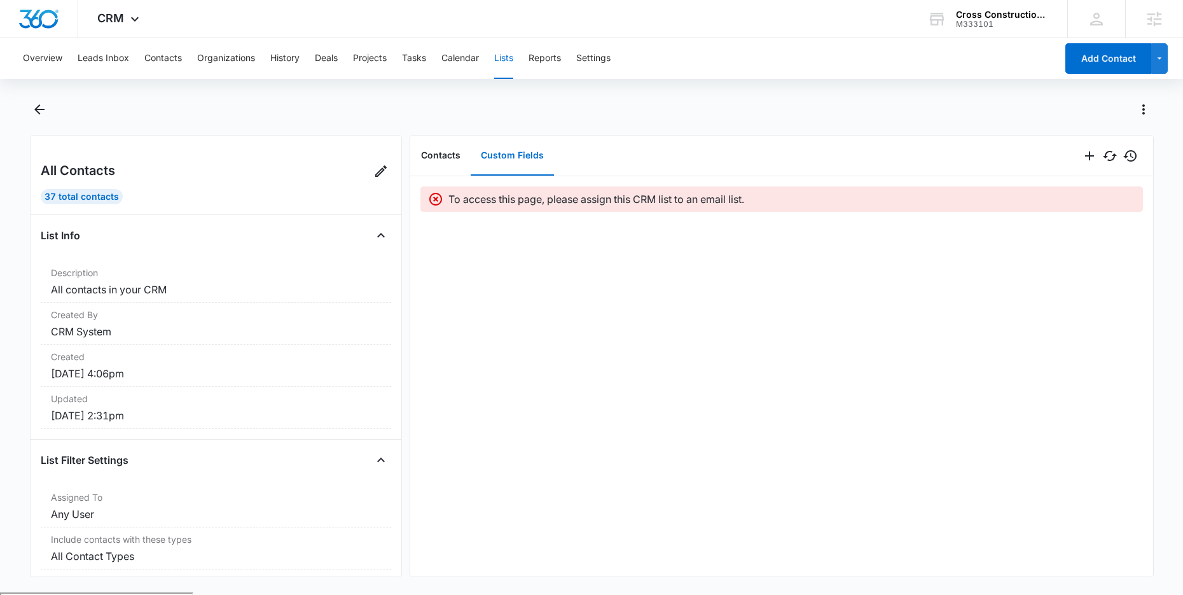
click at [510, 99] on div at bounding box center [605, 109] width 1097 height 20
click at [32, 106] on icon "Back" at bounding box center [39, 109] width 15 height 15
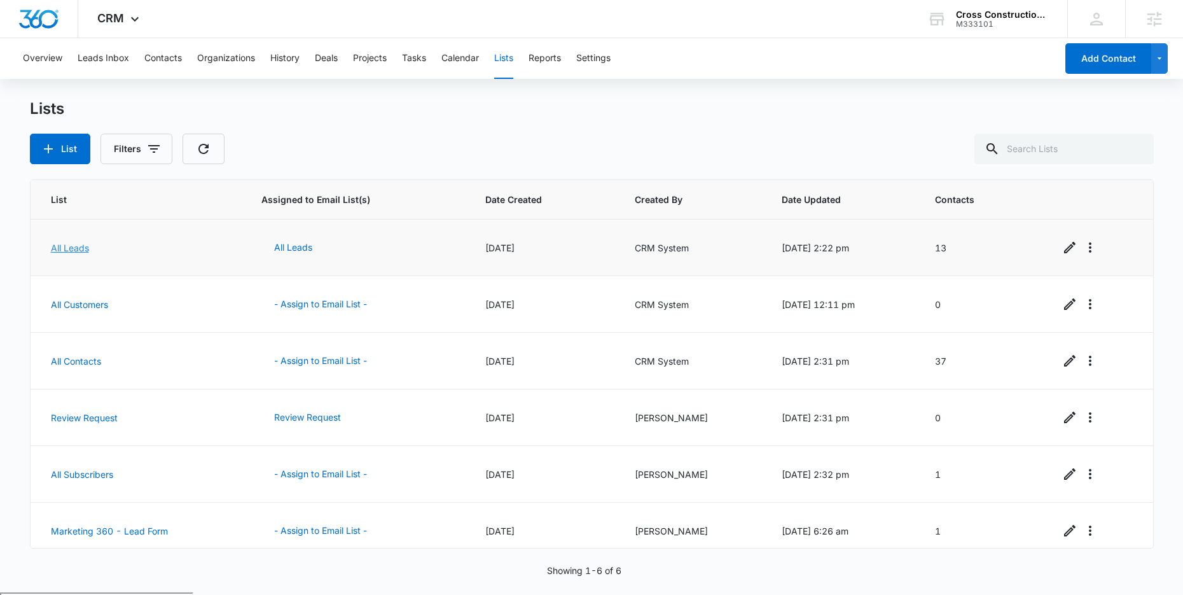
click at [73, 248] on link "All Leads" at bounding box center [70, 247] width 38 height 11
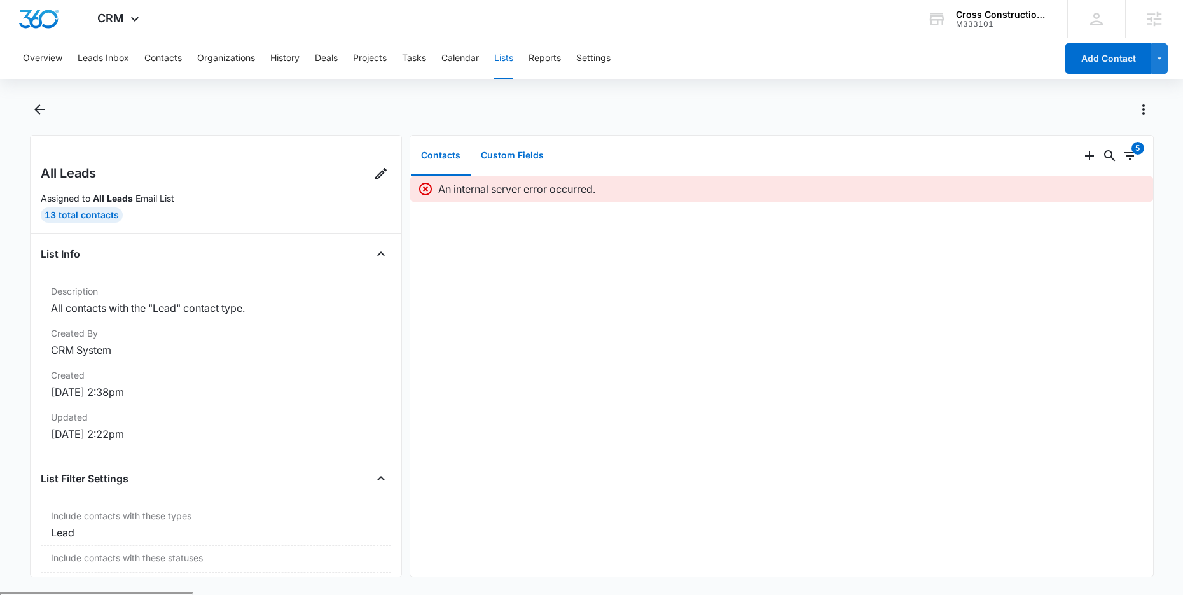
click at [507, 160] on button "Custom Fields" at bounding box center [512, 155] width 83 height 39
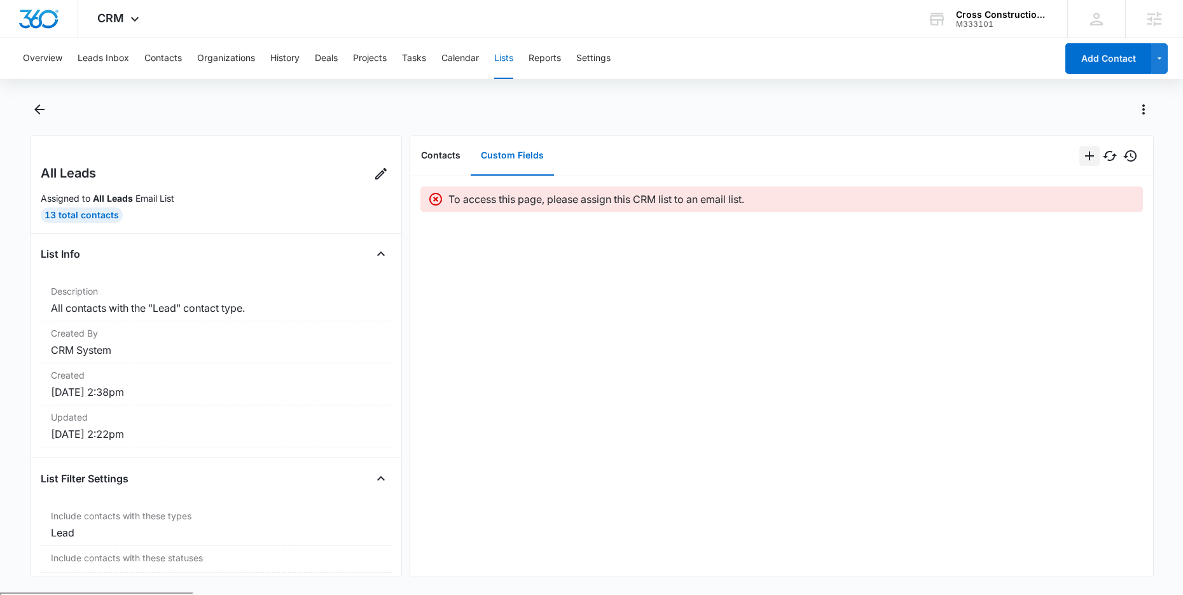
click at [1082, 157] on icon "Add" at bounding box center [1089, 155] width 15 height 15
click at [1009, 211] on div "Add Multiple Fields" at bounding box center [1029, 210] width 80 height 9
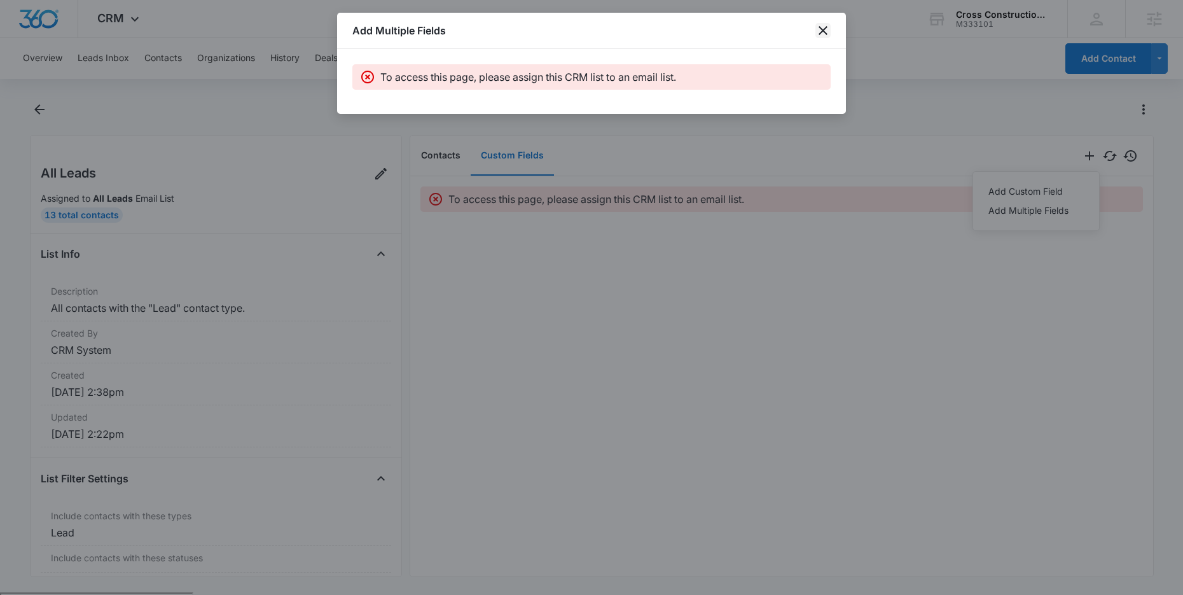
click at [825, 31] on icon "close" at bounding box center [823, 30] width 15 height 15
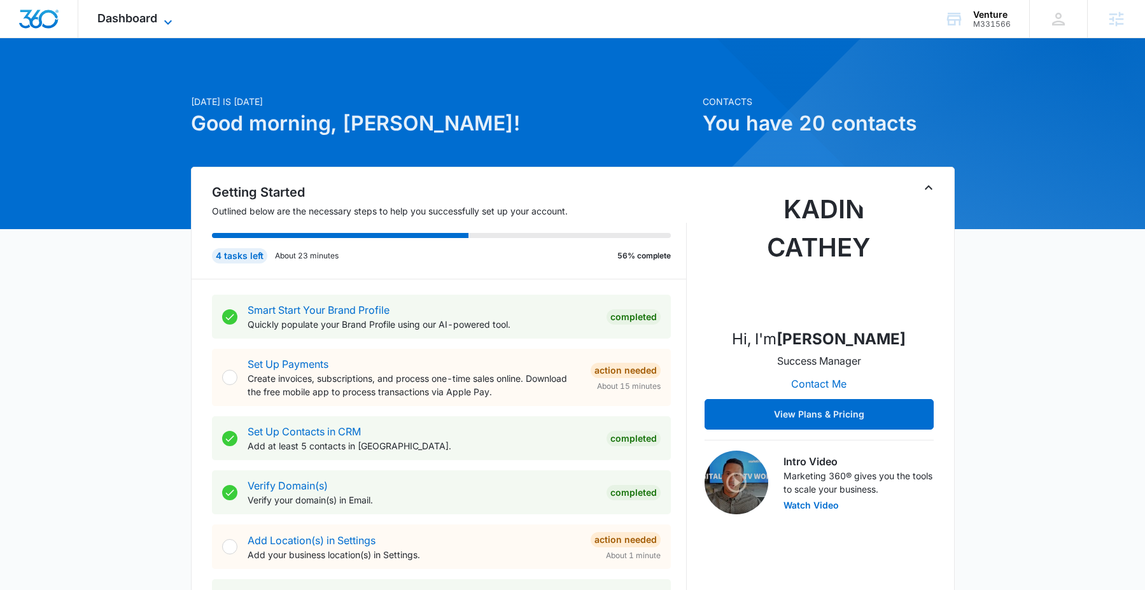
click at [141, 15] on span "Dashboard" at bounding box center [127, 17] width 60 height 13
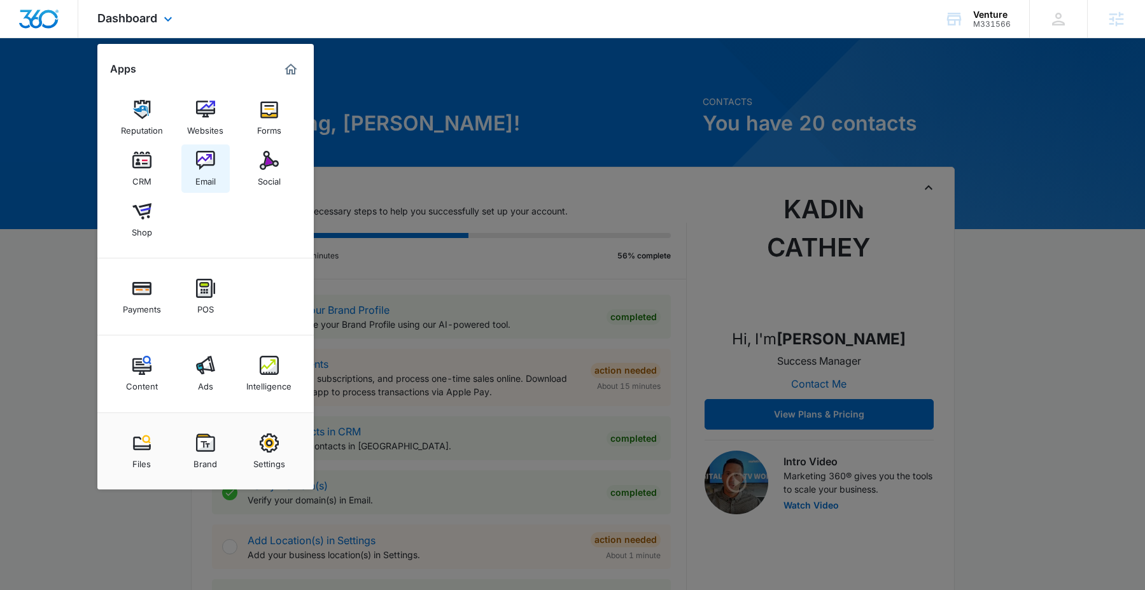
click at [202, 158] on img at bounding box center [205, 160] width 19 height 19
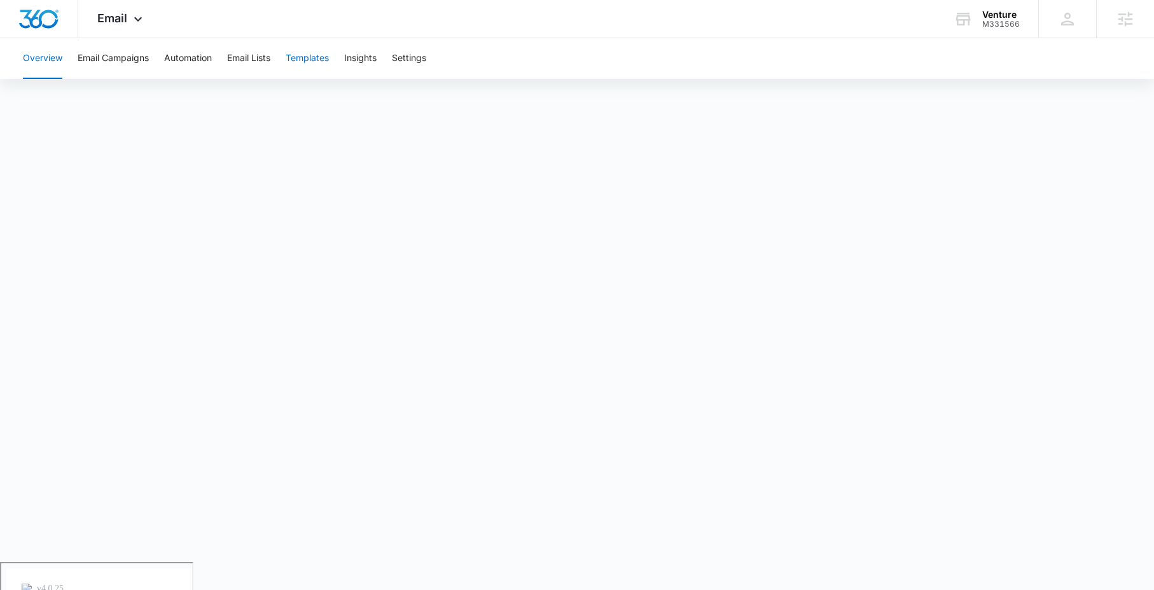
click at [300, 59] on button "Templates" at bounding box center [307, 58] width 43 height 41
click at [52, 61] on button "Overview" at bounding box center [42, 58] width 39 height 41
click at [126, 27] on div "Email Apps Reputation Websites Forms CRM Email Social Shop Payments POS Content…" at bounding box center [121, 19] width 87 height 38
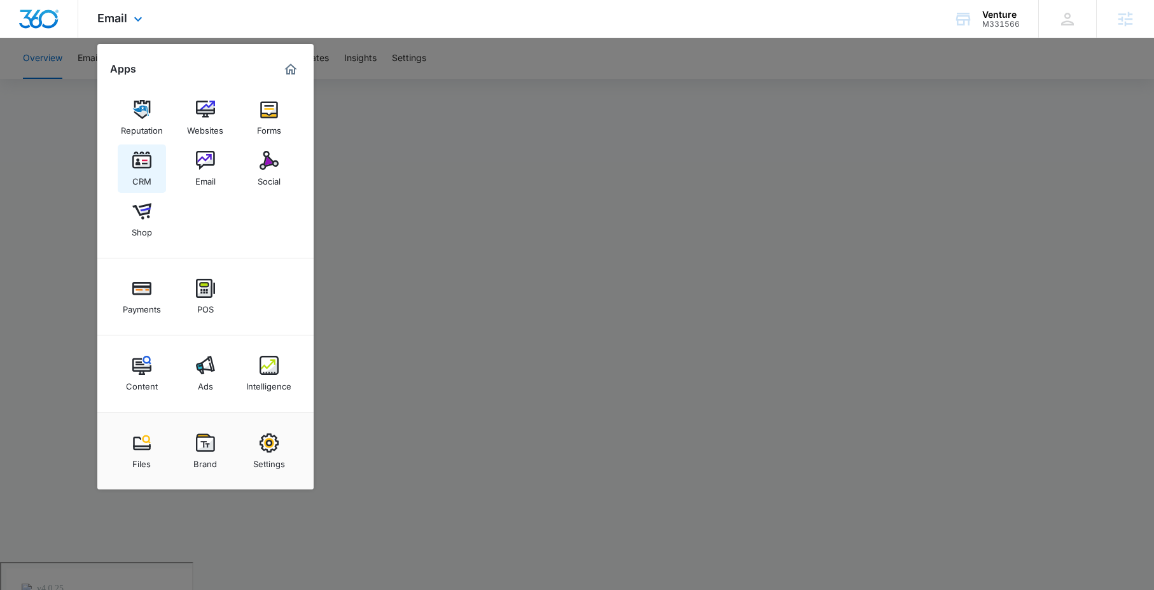
click at [134, 165] on img at bounding box center [141, 160] width 19 height 19
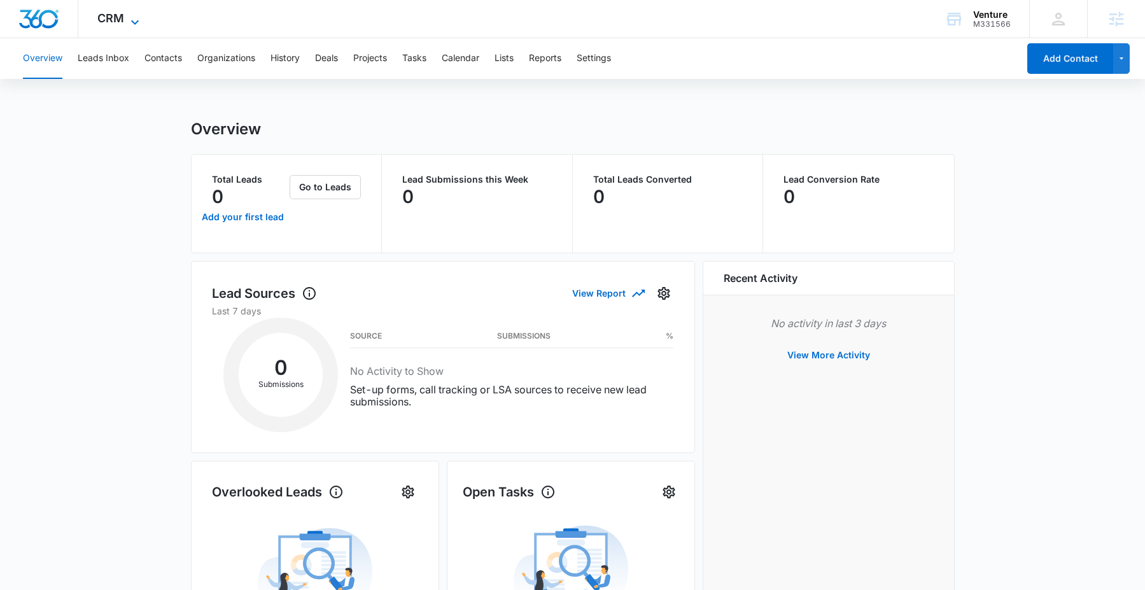
click at [122, 24] on span "CRM" at bounding box center [110, 17] width 27 height 13
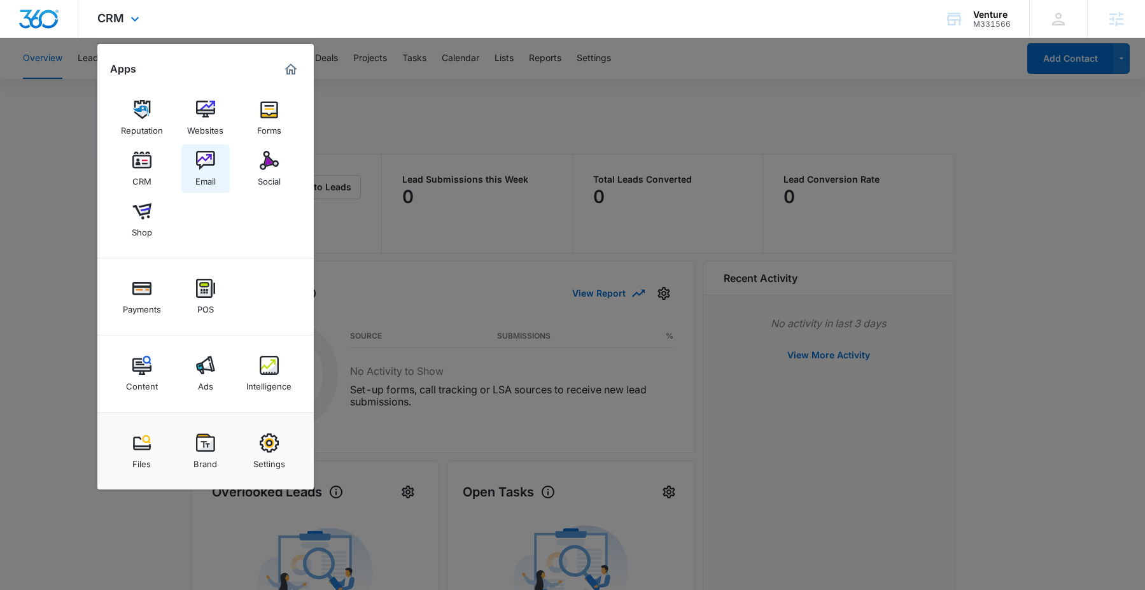
click at [200, 164] on img at bounding box center [205, 160] width 19 height 19
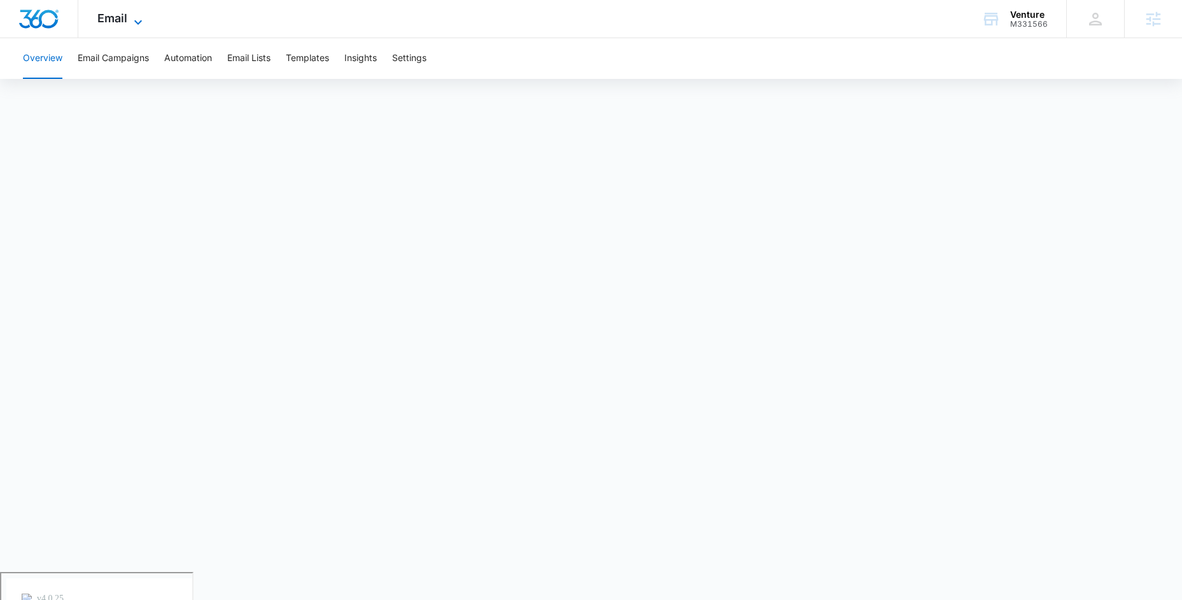
click at [123, 21] on span "Email" at bounding box center [112, 17] width 30 height 13
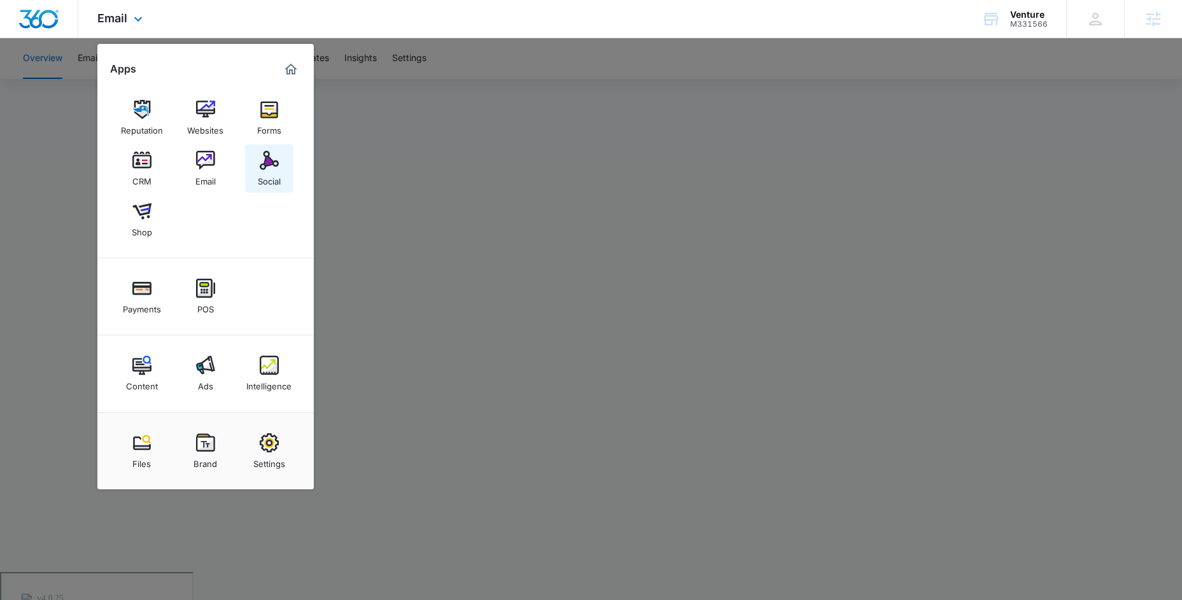
click at [269, 170] on div "Social" at bounding box center [269, 178] width 23 height 17
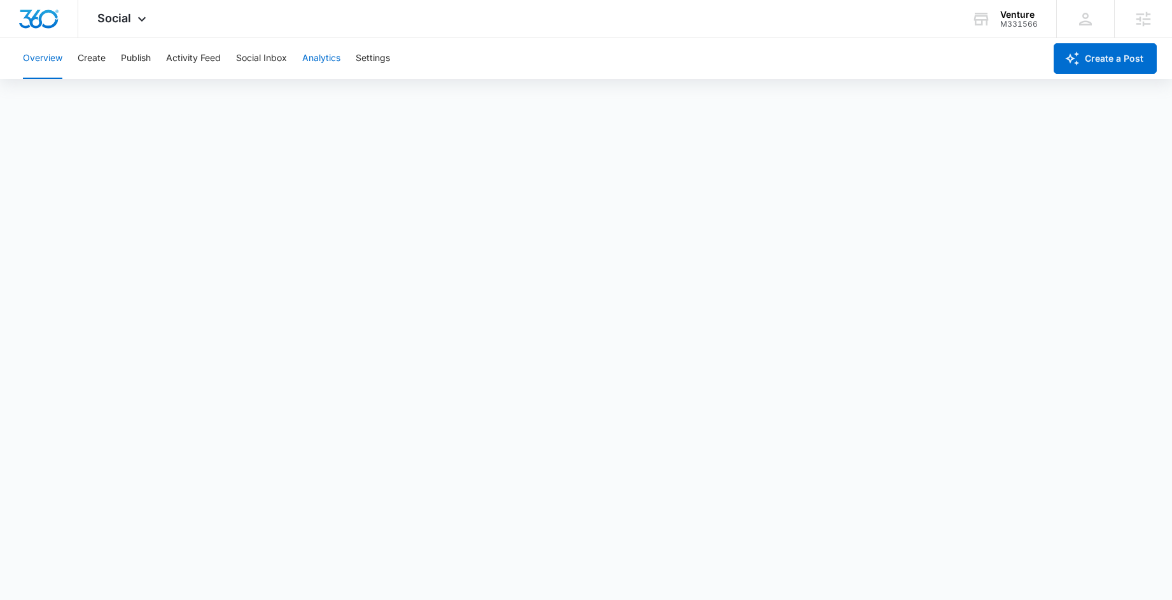
click at [322, 64] on button "Analytics" at bounding box center [321, 58] width 38 height 41
click at [78, 91] on button "Post" at bounding box center [82, 98] width 18 height 36
